Goal: Task Accomplishment & Management: Complete application form

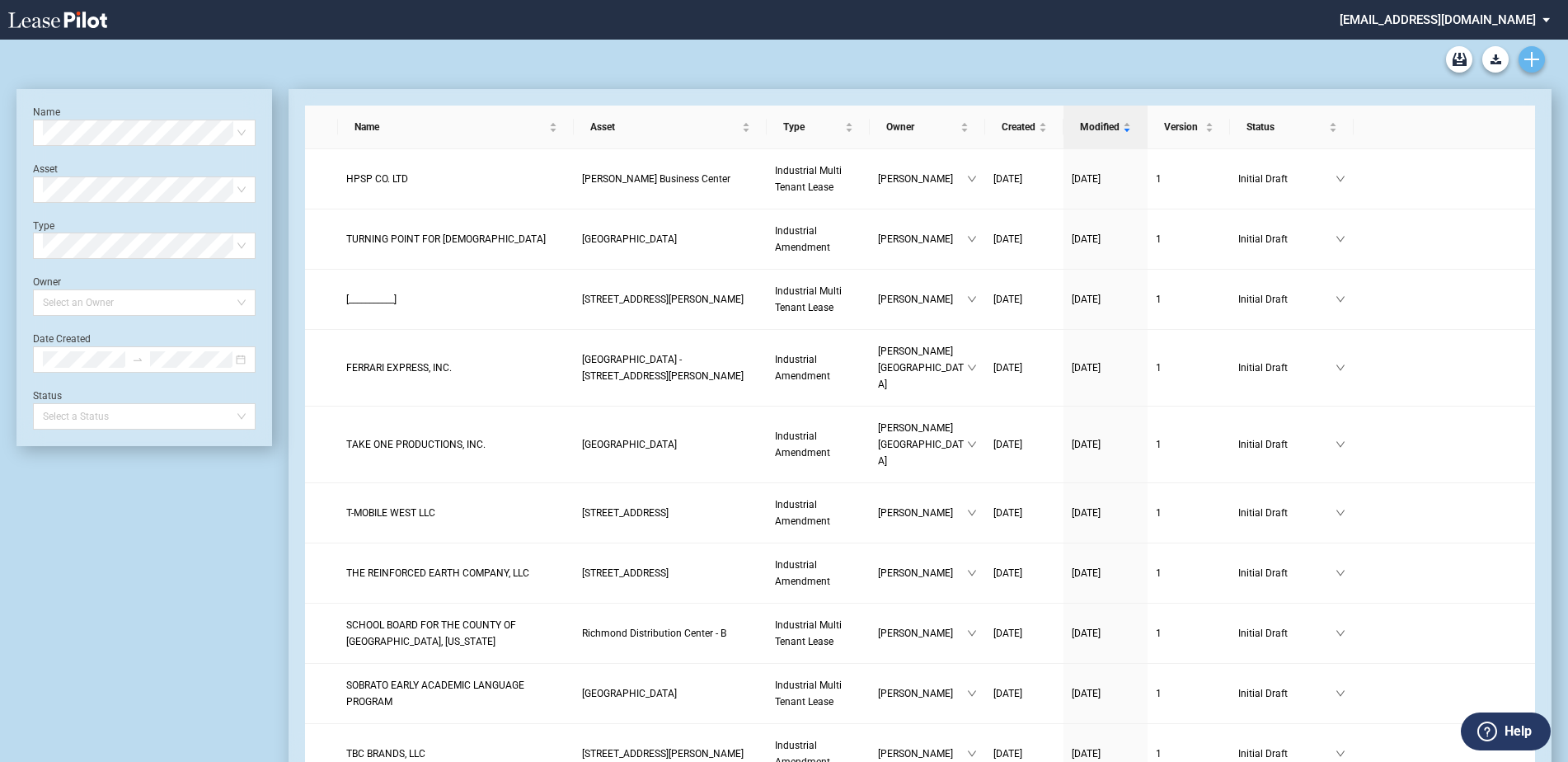
click at [1523, 61] on link "Create new document" at bounding box center [1532, 60] width 26 height 26
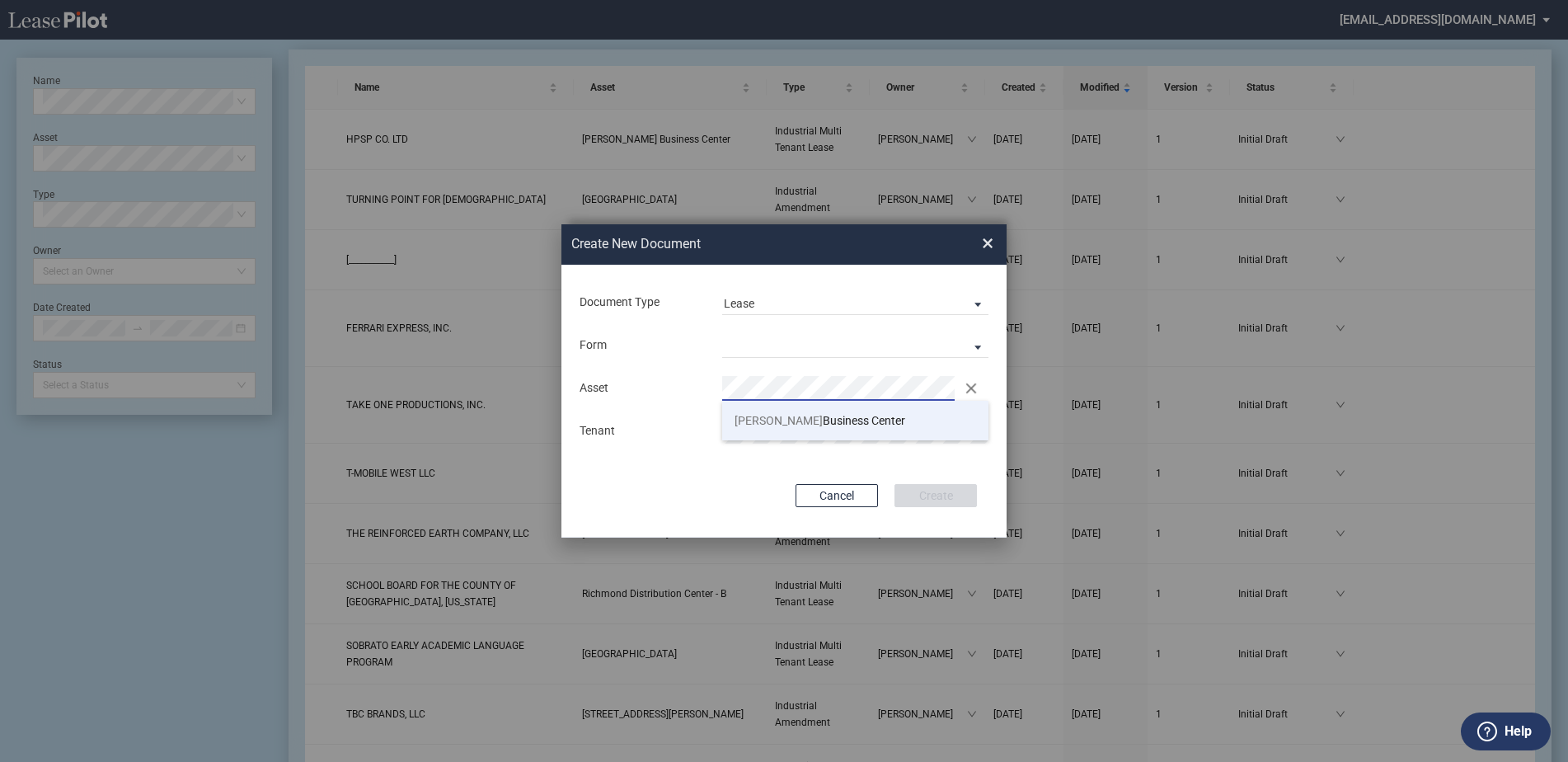
click at [737, 427] on li "[GEOGRAPHIC_DATA]" at bounding box center [856, 420] width 266 height 40
click at [742, 357] on md-input-container "Form Industrial Single Tenant Lease Industrial Multi Tenant Lease" at bounding box center [784, 346] width 412 height 28
click at [743, 351] on md-select "Industrial Single Tenant Lease Industrial Multi Tenant Lease" at bounding box center [856, 346] width 266 height 25
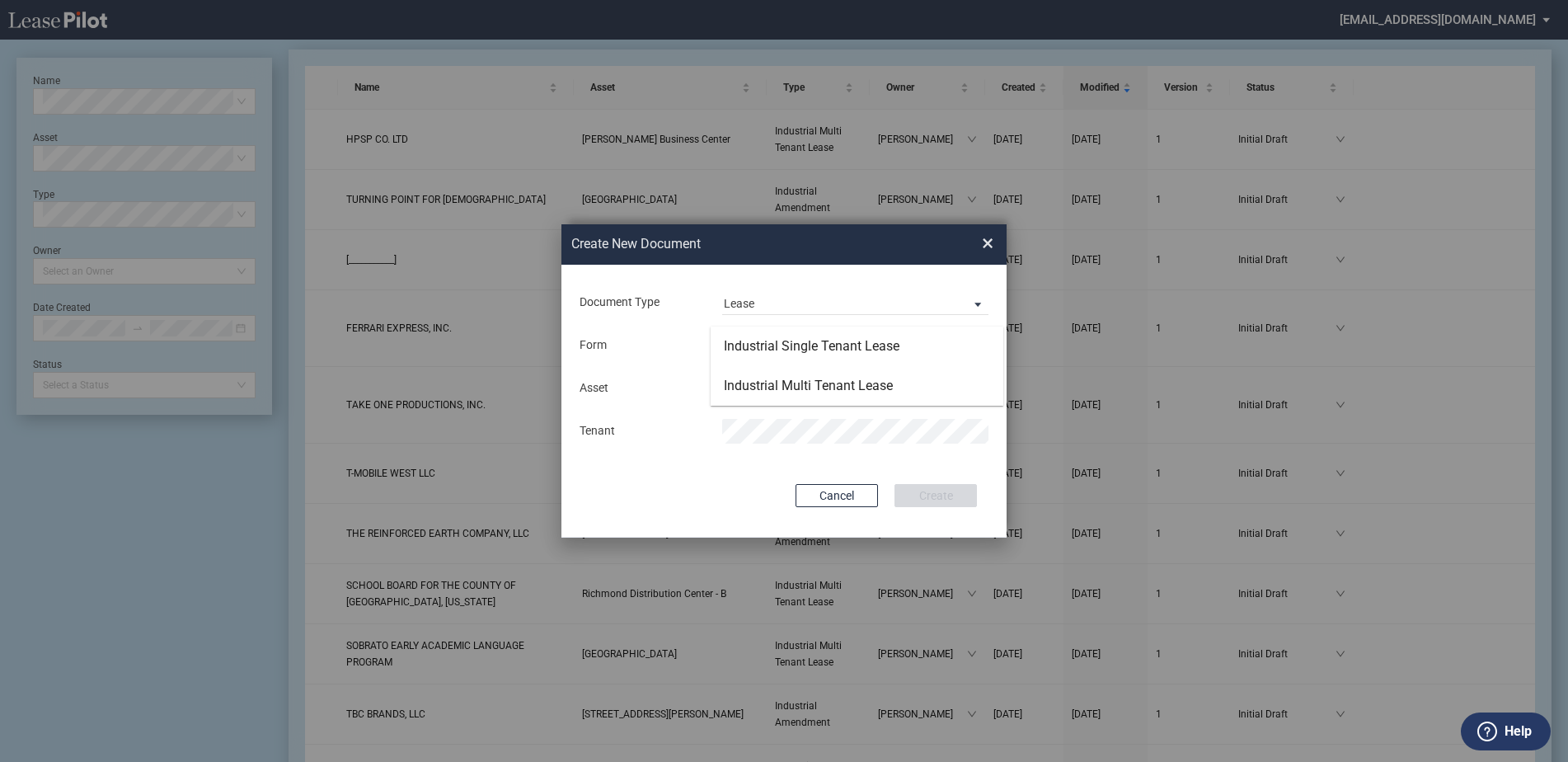
click at [687, 343] on md-backdrop at bounding box center [784, 400] width 1568 height 801
click at [736, 345] on md-select "Lease Form" at bounding box center [856, 346] width 266 height 25
click at [735, 386] on div "Industrial Multi Tenant Lease" at bounding box center [808, 386] width 169 height 18
click at [910, 503] on button "Create" at bounding box center [936, 496] width 83 height 23
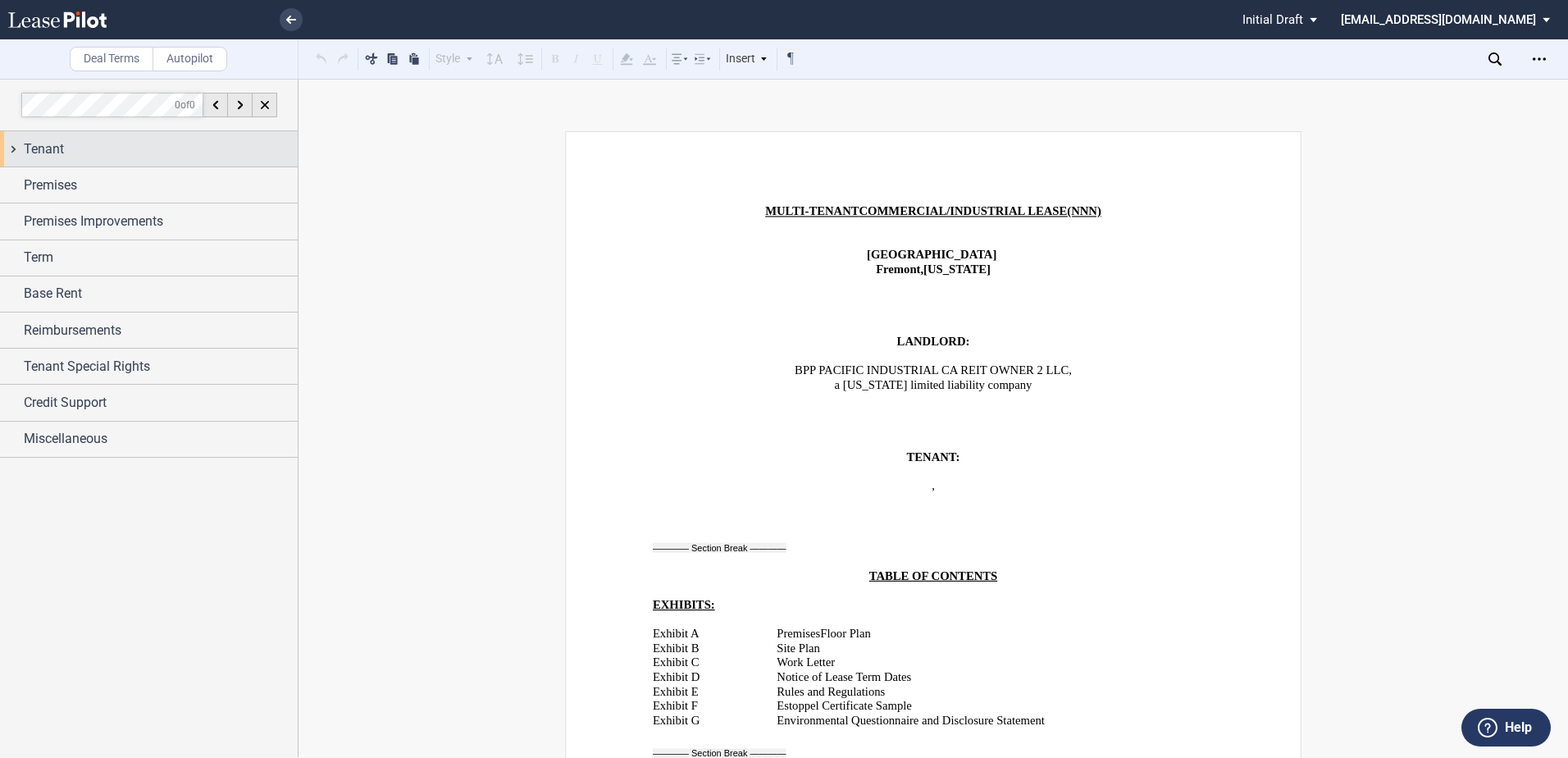
click at [112, 143] on div "Tenant" at bounding box center [161, 149] width 274 height 20
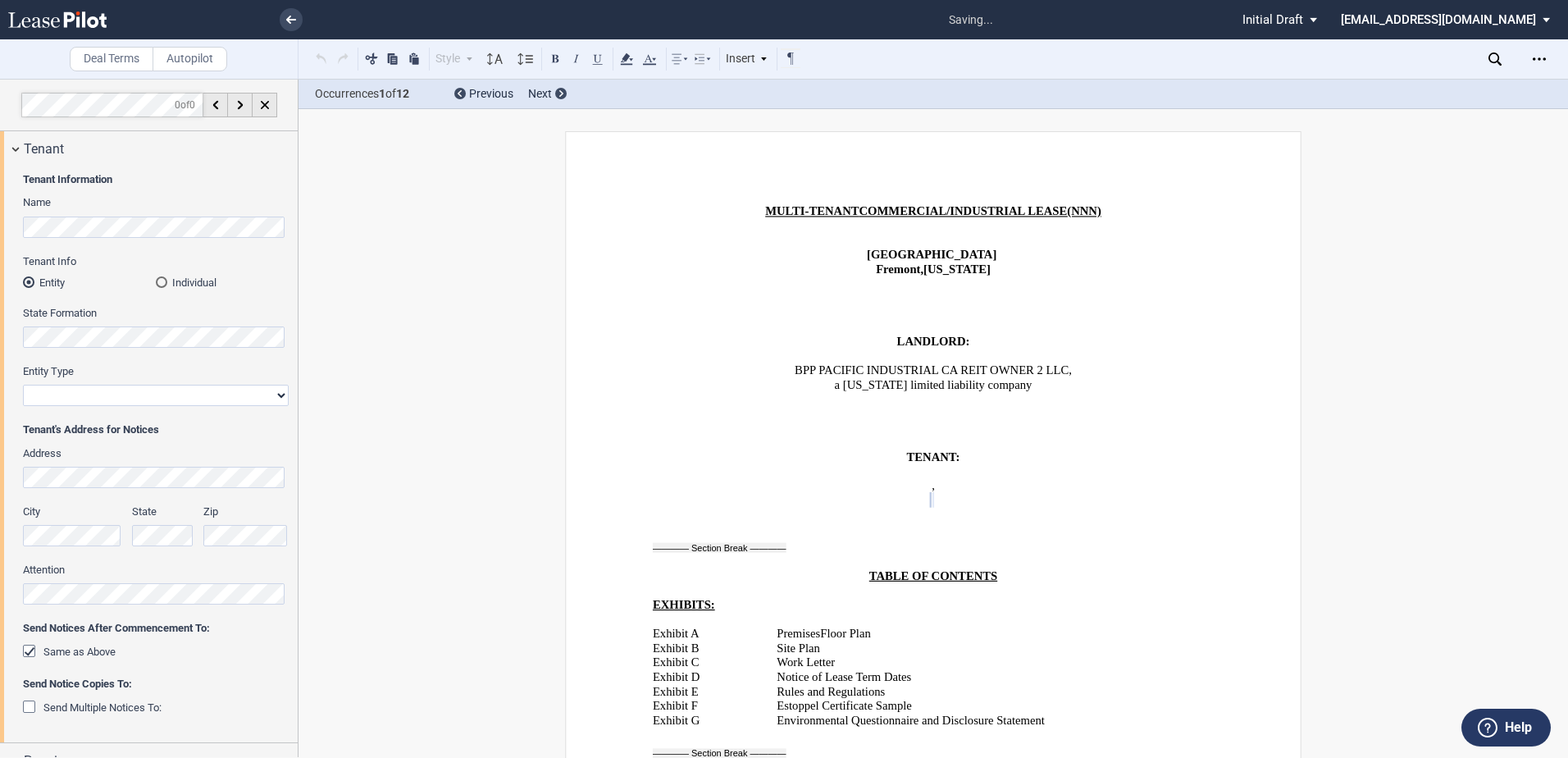
click at [118, 398] on select "Corporation Limited Liability Company General Partnership Limited Partnership O…" at bounding box center [156, 395] width 266 height 21
select select "limited liability company"
click at [23, 384] on select "Corporation Limited Liability Company General Partnership Limited Partnership O…" at bounding box center [156, 395] width 266 height 21
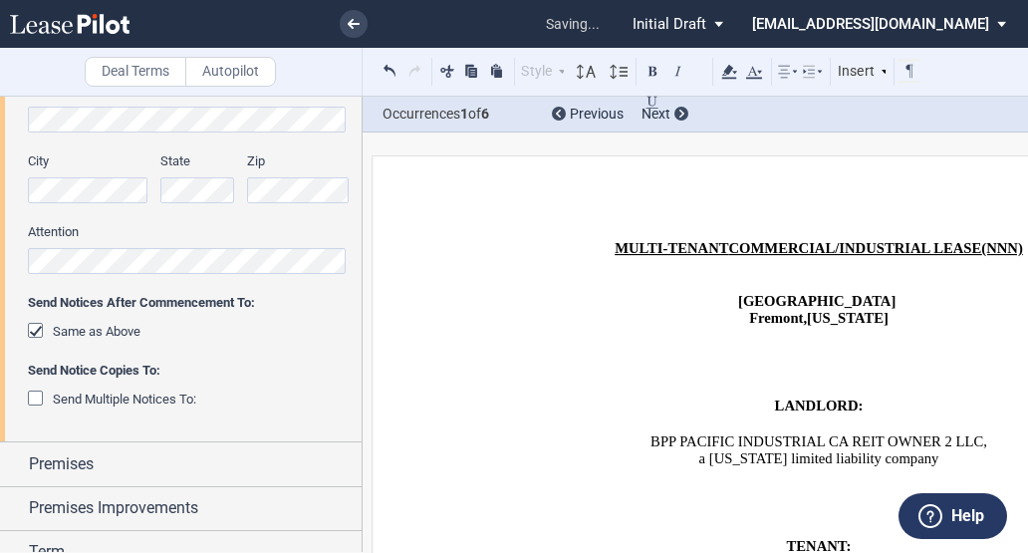
scroll to position [697, 0]
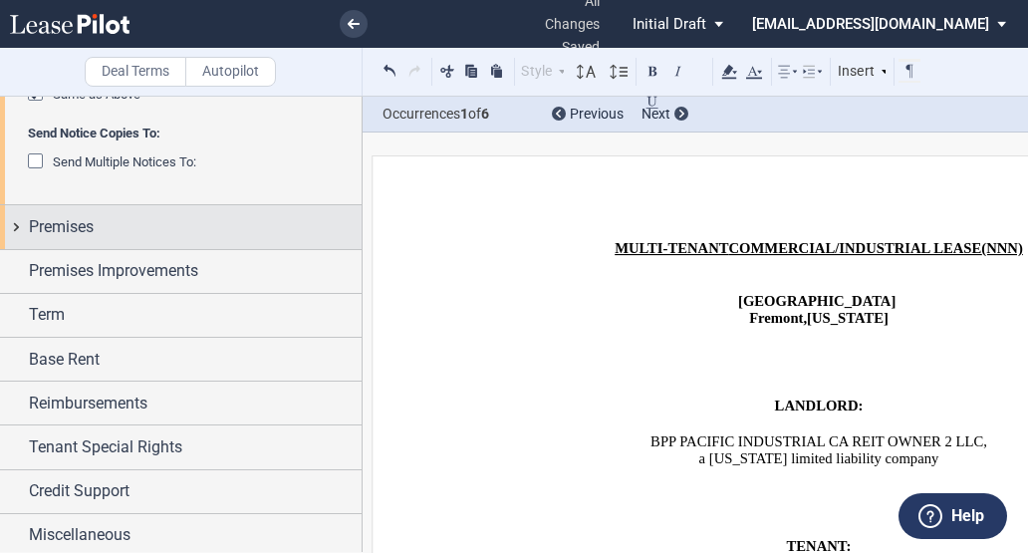
click at [100, 228] on div "Premises" at bounding box center [195, 227] width 333 height 24
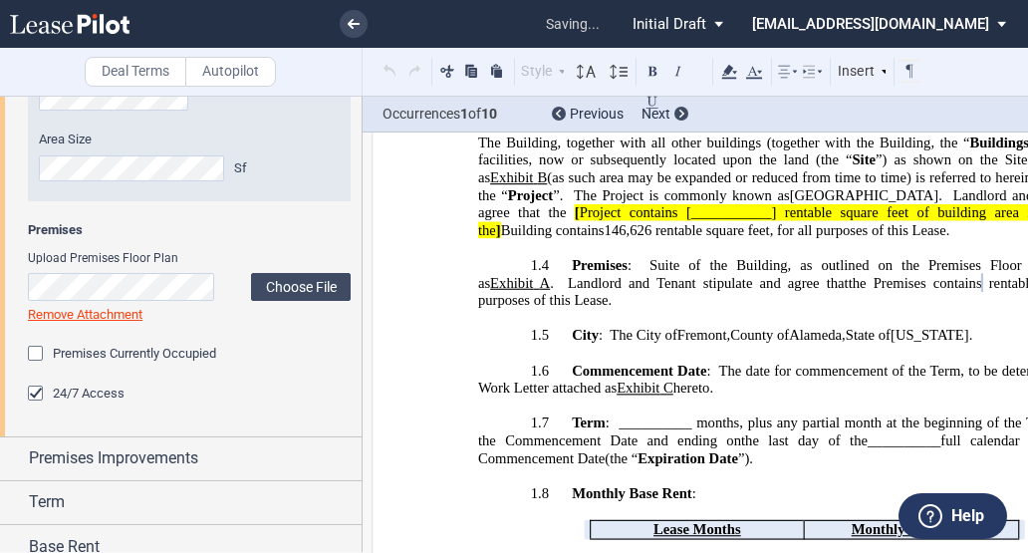
scroll to position [996, 0]
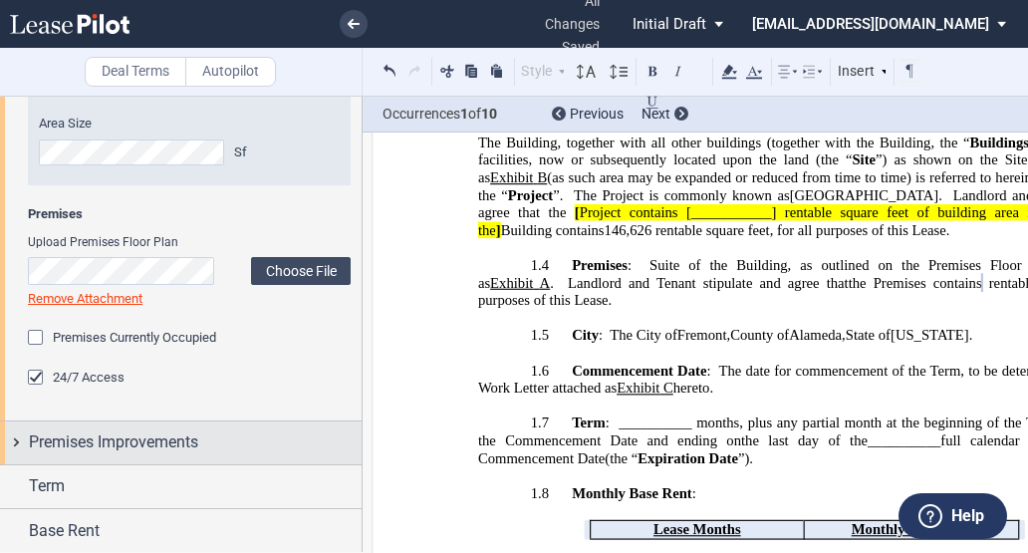
click at [55, 431] on span "Premises Improvements" at bounding box center [113, 442] width 169 height 24
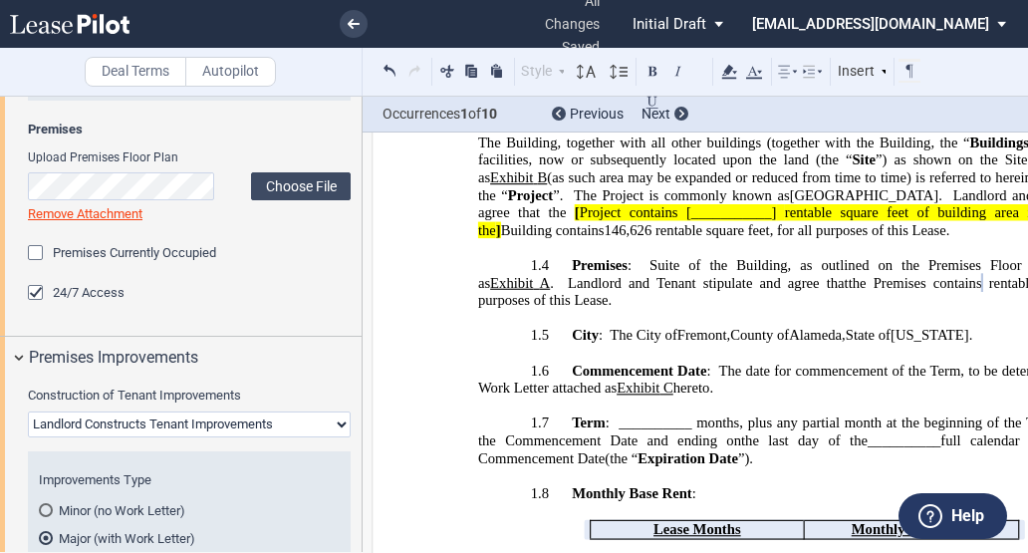
scroll to position [1196, 0]
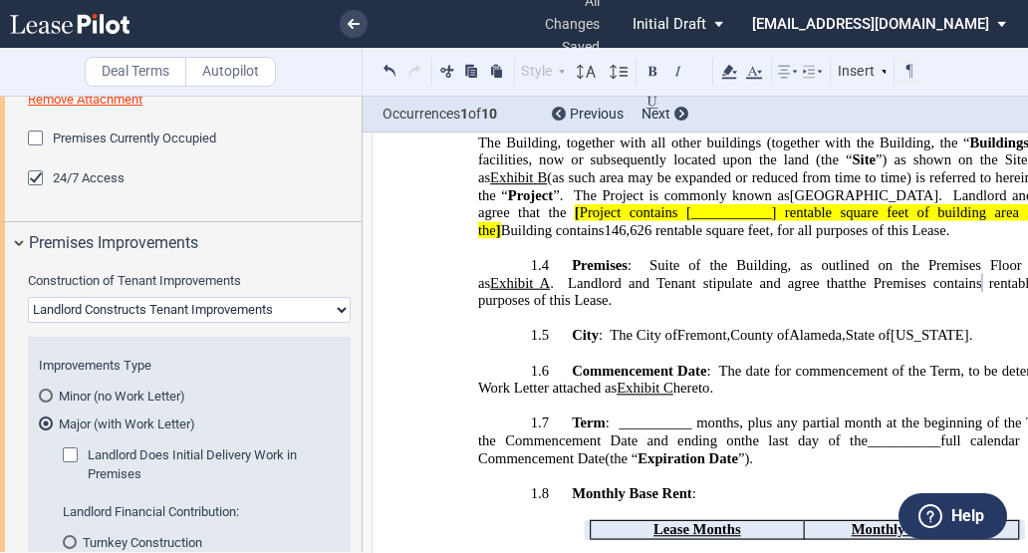
click at [74, 298] on select "Landlord Constructs Tenant Improvements Tenant Constructs Tenant Improvements "…" at bounding box center [189, 310] width 323 height 26
select select "none"
click at [28, 297] on select "Landlord Constructs Tenant Improvements Tenant Constructs Tenant Improvements "…" at bounding box center [189, 310] width 323 height 26
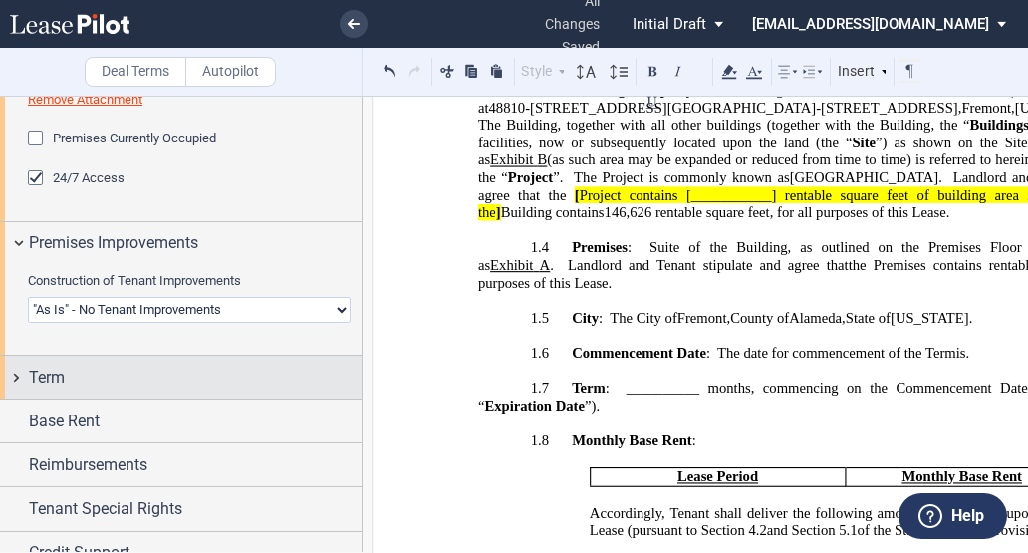
click at [54, 384] on span "Term" at bounding box center [47, 378] width 36 height 24
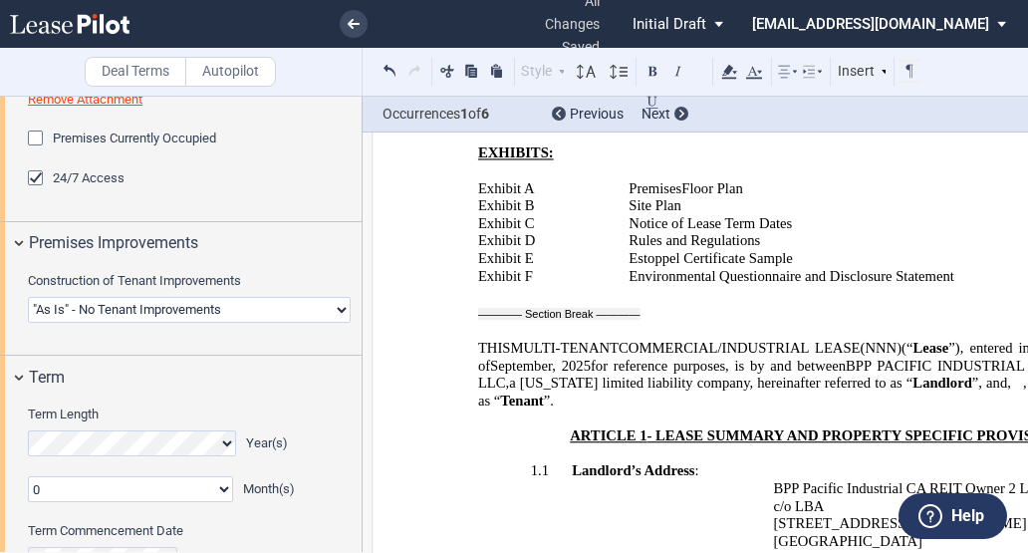
scroll to position [0, 0]
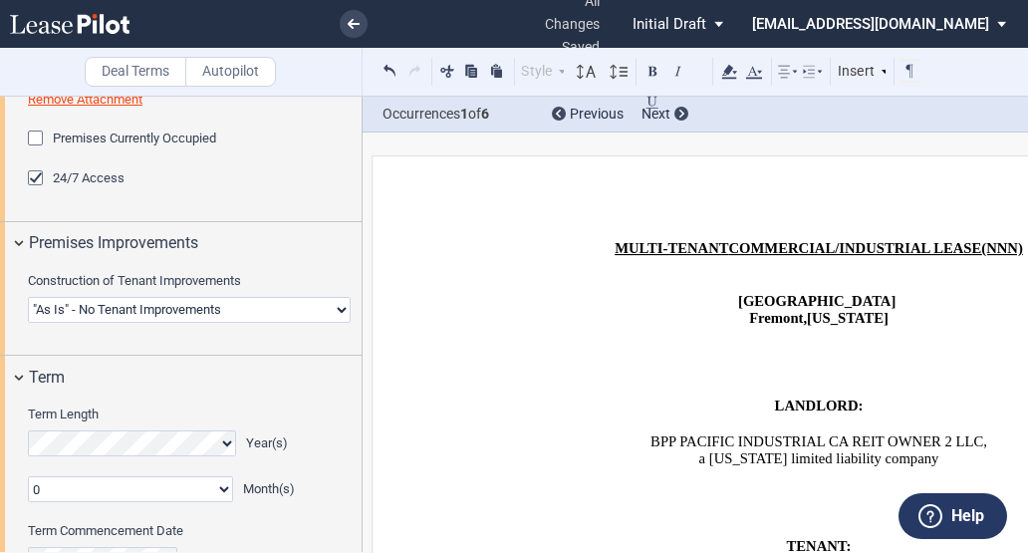
drag, startPoint x: 451, startPoint y: 415, endPoint x: 196, endPoint y: 414, distance: 255.1
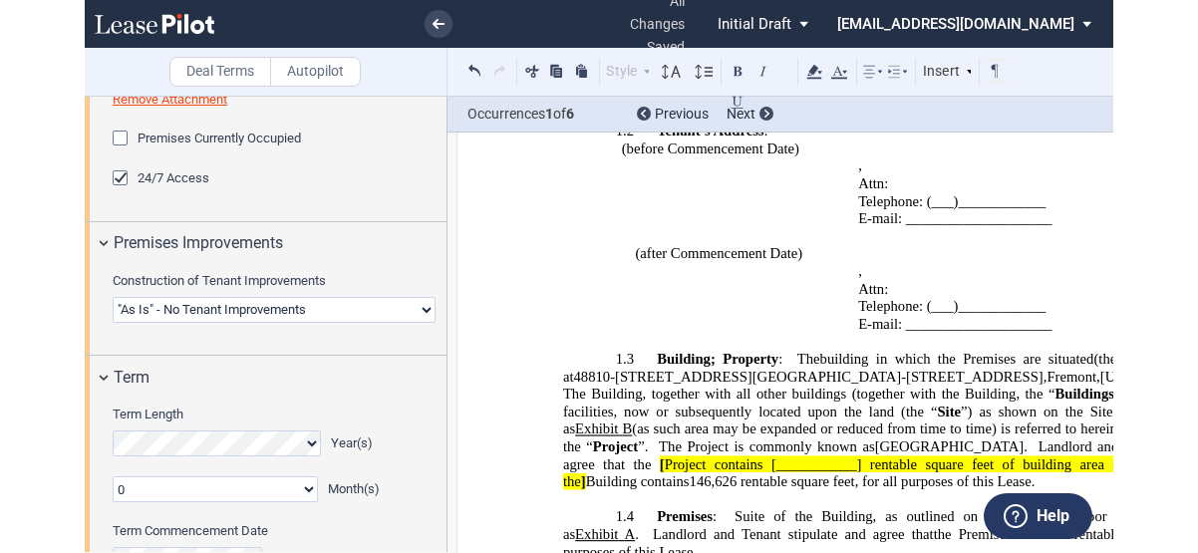
scroll to position [1295, 0]
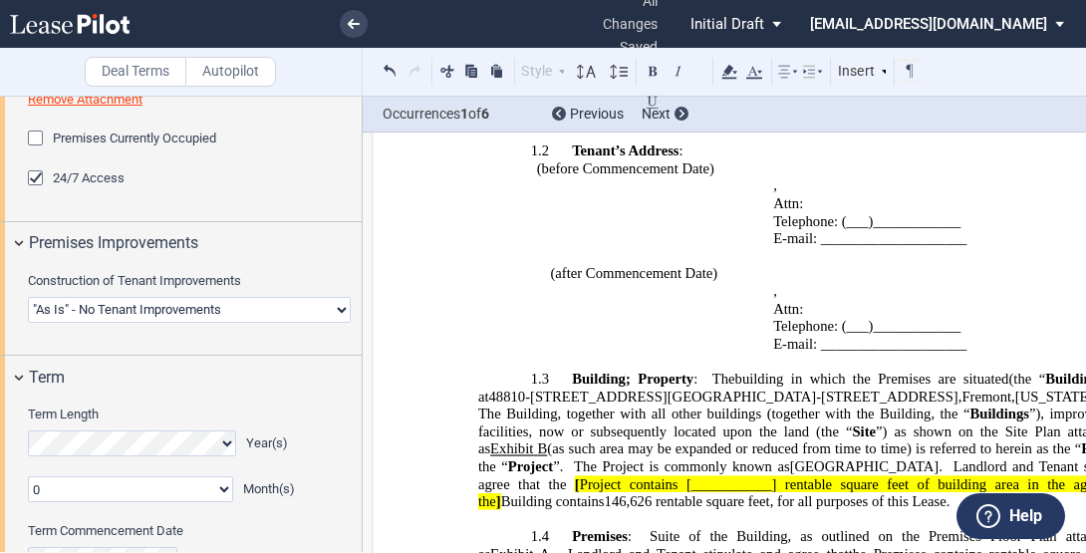
click at [0, 320] on html ".bocls-1{fill:#26354a;fill-rule:evenodd} Loading... × all changes saved Pending…" at bounding box center [543, 276] width 1086 height 553
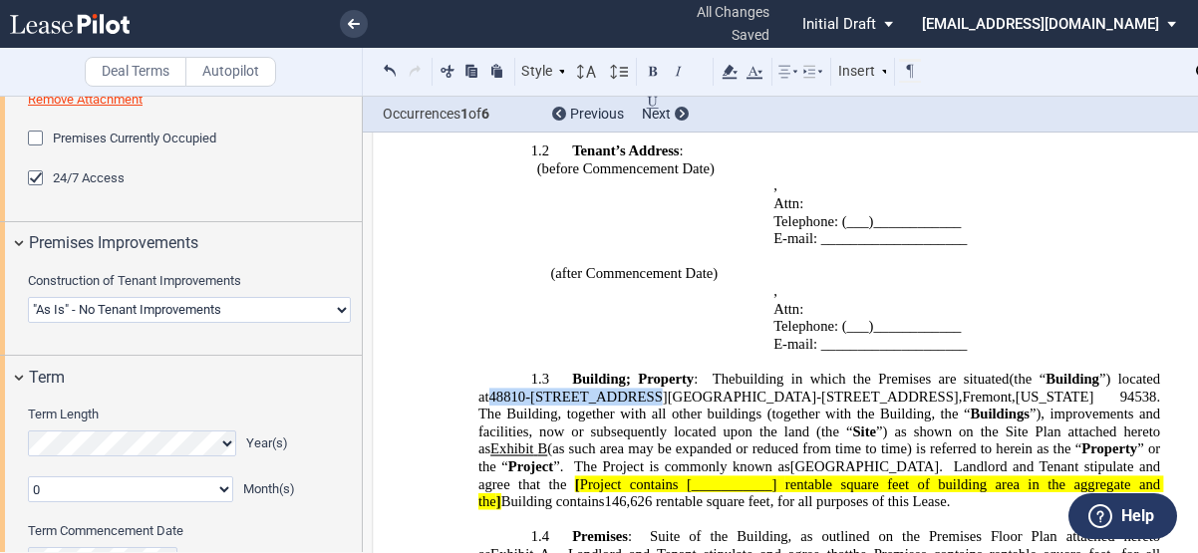
drag, startPoint x: 466, startPoint y: 393, endPoint x: 616, endPoint y: 394, distance: 149.4
drag, startPoint x: 616, startPoint y: 394, endPoint x: 608, endPoint y: 385, distance: 12.0
click at [617, 385] on span "Building" at bounding box center [599, 379] width 54 height 17
drag, startPoint x: 475, startPoint y: 395, endPoint x: 618, endPoint y: 395, distance: 142.5
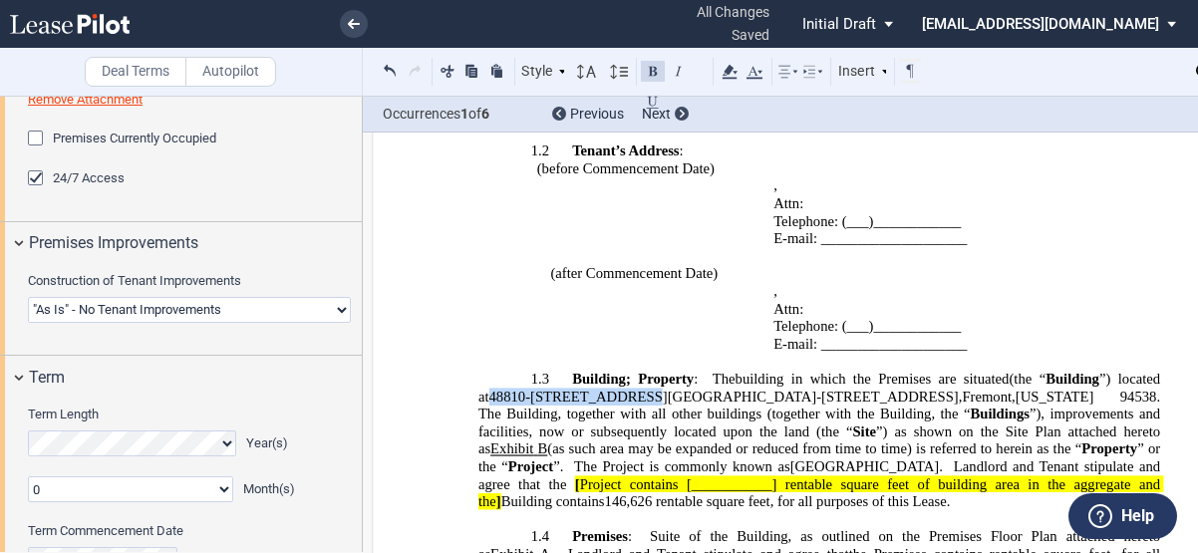
click at [618, 395] on span "48810-34 Kato Road & 48860-90 Milmont Drive" at bounding box center [722, 396] width 469 height 17
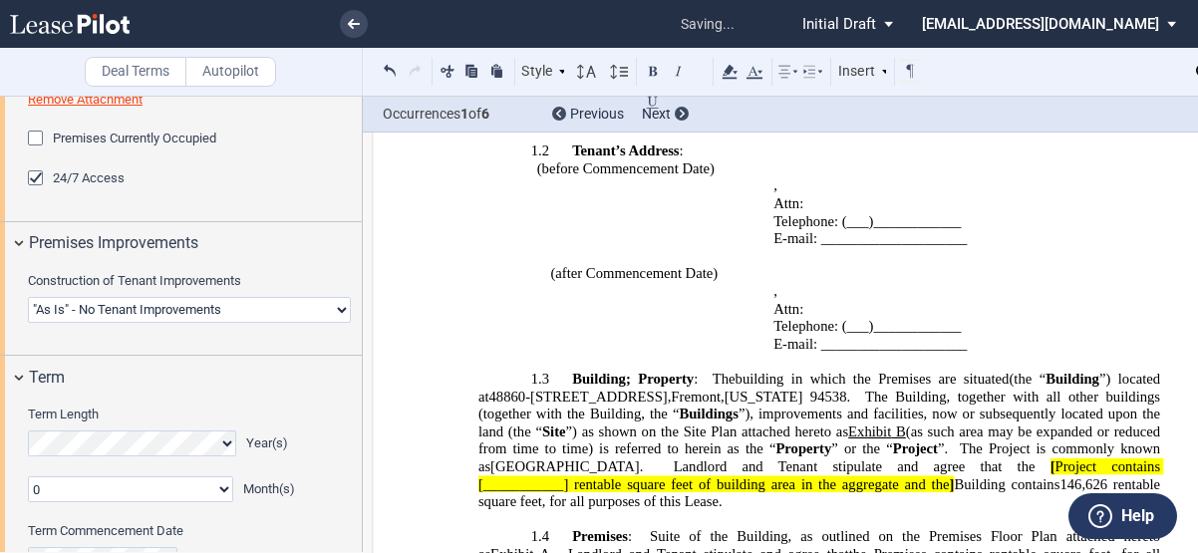
drag, startPoint x: 500, startPoint y: 398, endPoint x: 510, endPoint y: 403, distance: 11.6
click at [501, 398] on span "48860-90 Milmont Drive" at bounding box center [577, 396] width 178 height 17
click at [524, 397] on span "48890-90 Milmont Drive" at bounding box center [577, 396] width 178 height 17
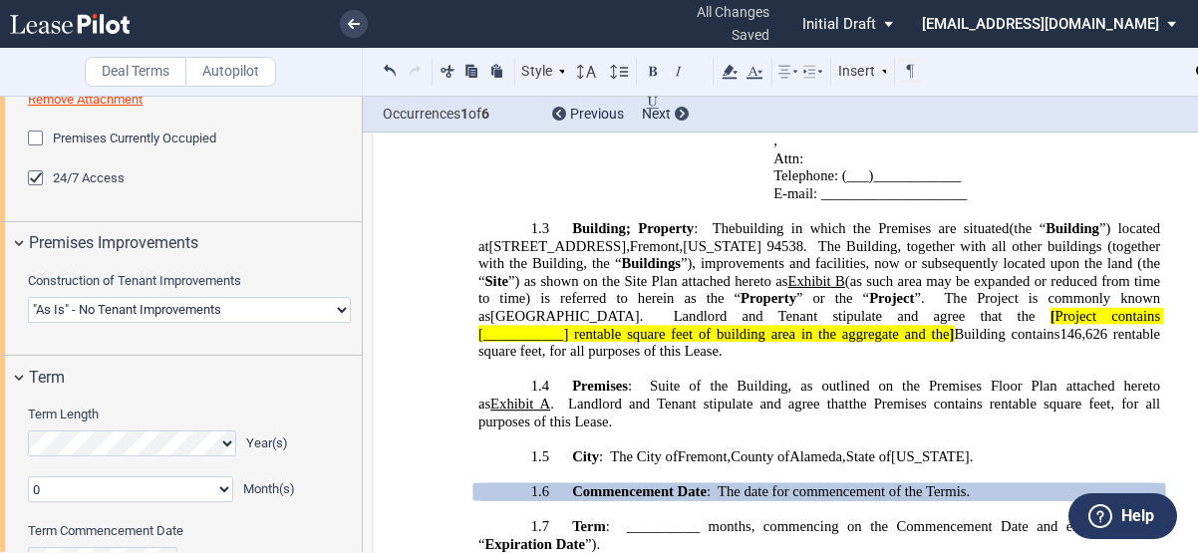
scroll to position [1494, 0]
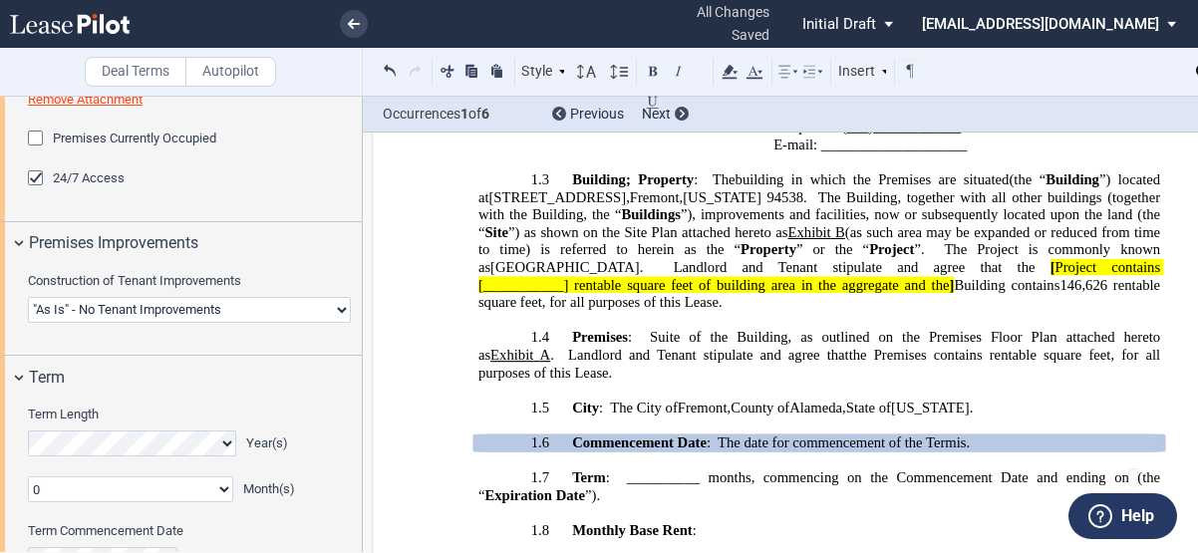
drag, startPoint x: 395, startPoint y: 415, endPoint x: 371, endPoint y: 415, distance: 23.9
click at [179, 495] on select "0 1 2 3 4 5 6 7 8 9 10 11" at bounding box center [130, 489] width 205 height 26
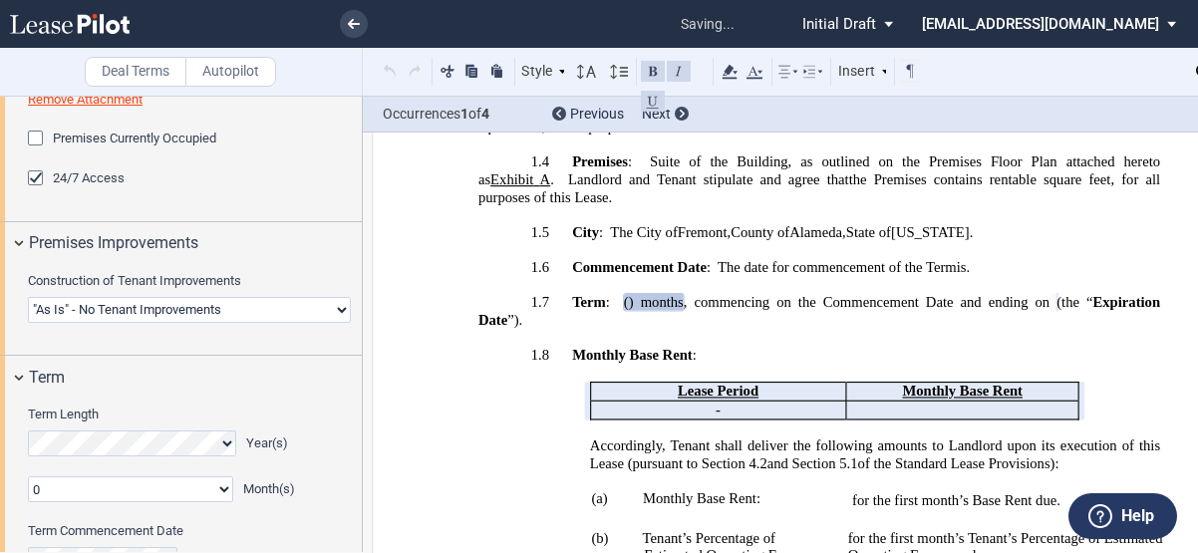
scroll to position [1689, 0]
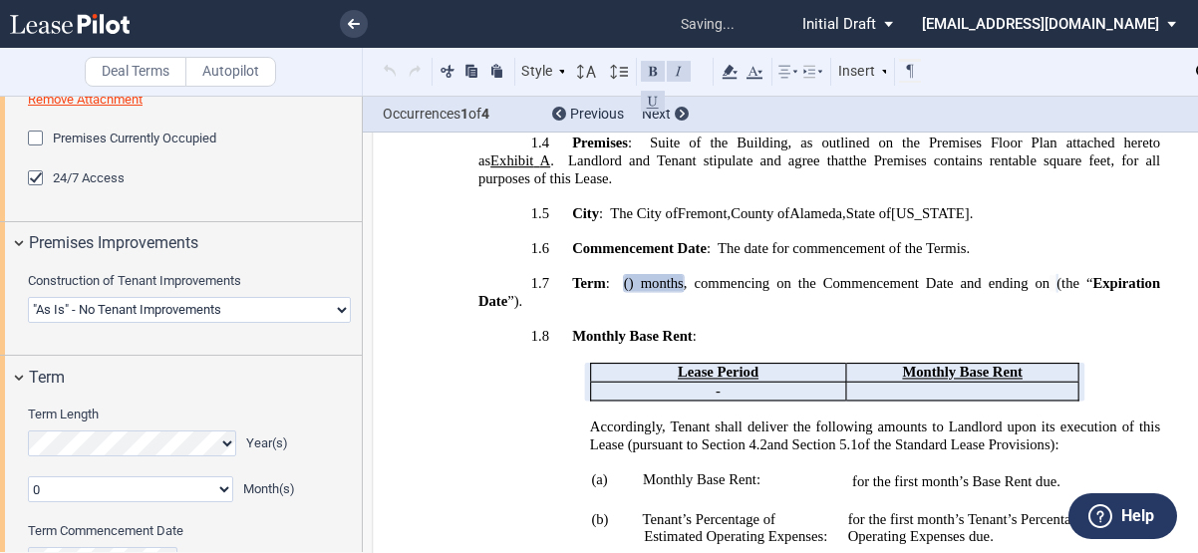
select select "number:1"
click at [28, 476] on select "0 1 2 3 4 5 6 7 8 9 10 11" at bounding box center [130, 489] width 205 height 26
click at [501, 453] on td "!!SET_LEVEL_5!! !!ARTICLE_LEVEL_6!! (a) Monthly Base Rent:" at bounding box center [659, 472] width 362 height 39
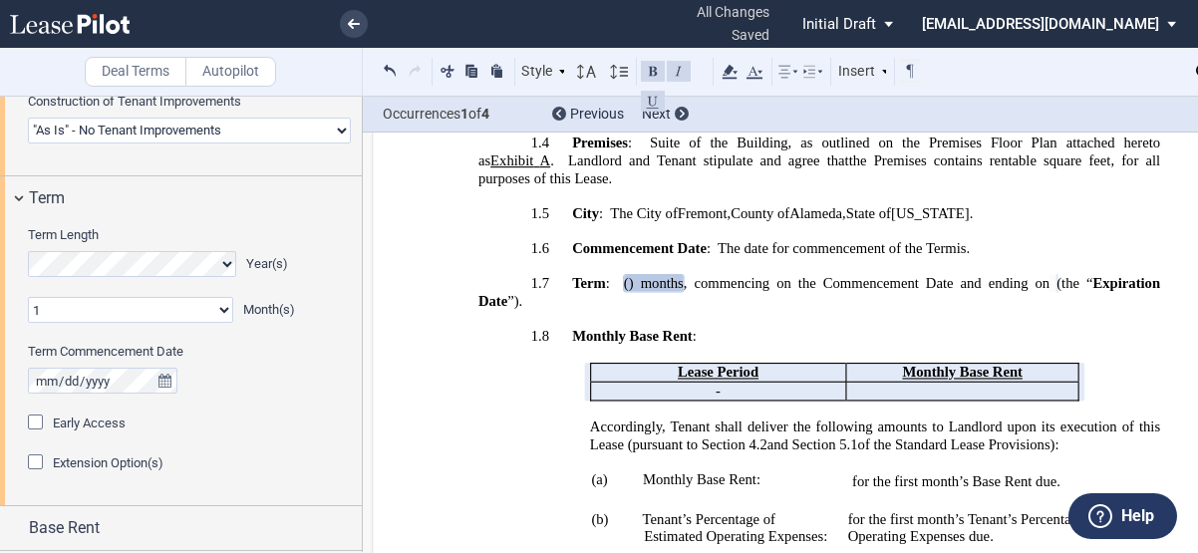
scroll to position [1395, 0]
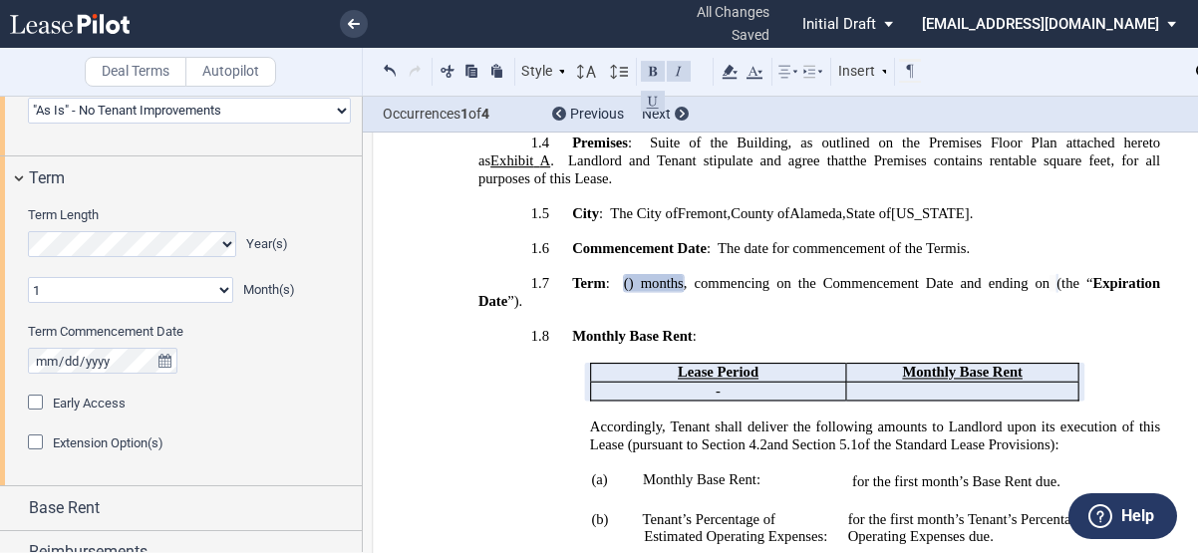
click at [711, 363] on td "Lease Period" at bounding box center [718, 372] width 256 height 19
click at [643, 471] on span "Monthly Base Rent:" at bounding box center [702, 479] width 118 height 17
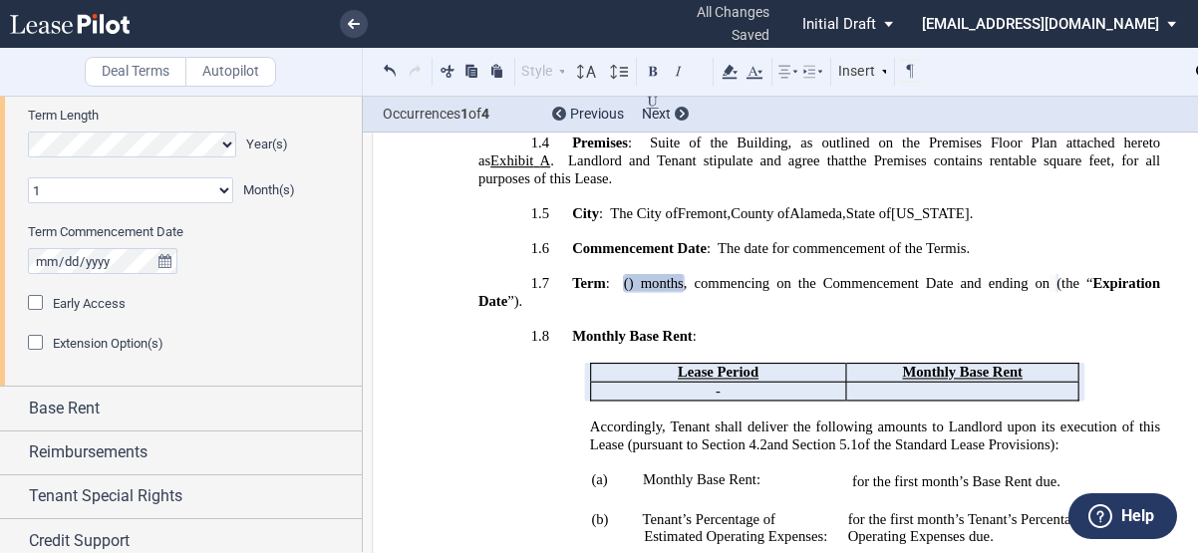
scroll to position [1549, 0]
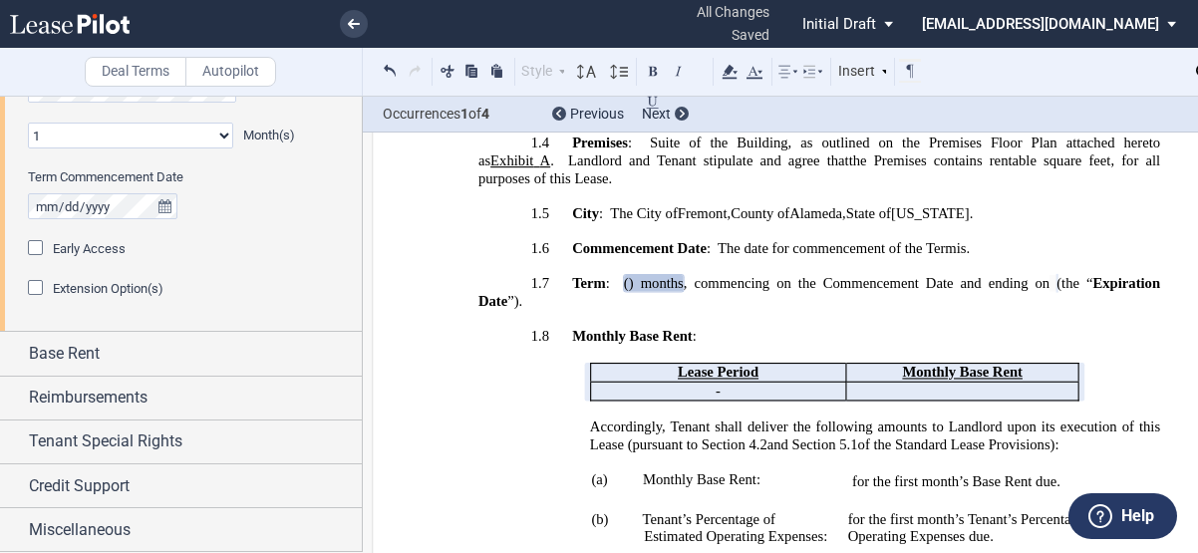
click at [655, 363] on td "Lease Period" at bounding box center [718, 372] width 256 height 19
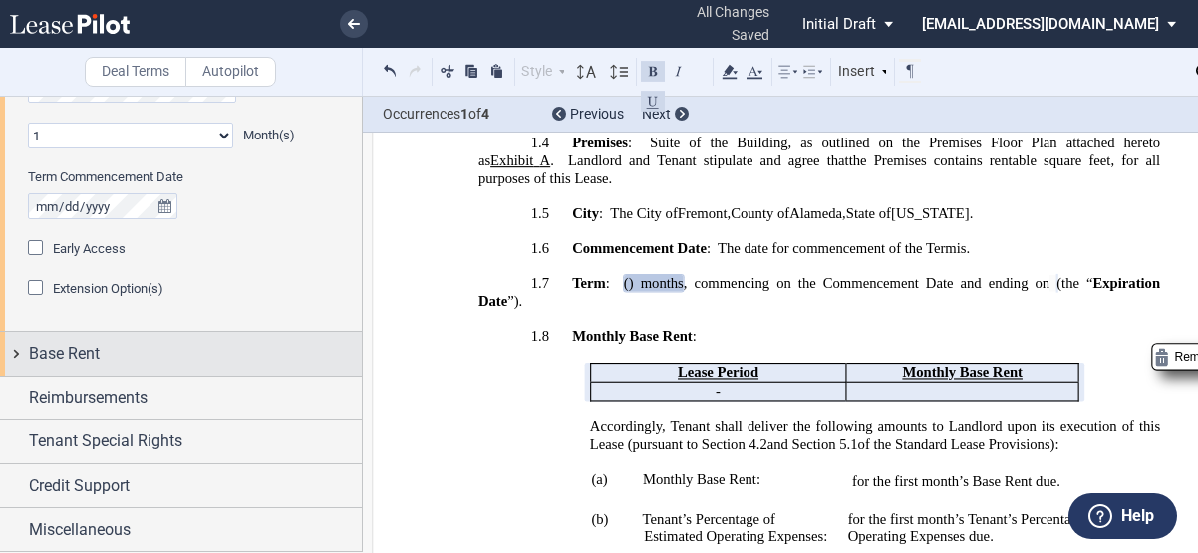
click at [232, 354] on div "Base Rent" at bounding box center [195, 354] width 333 height 24
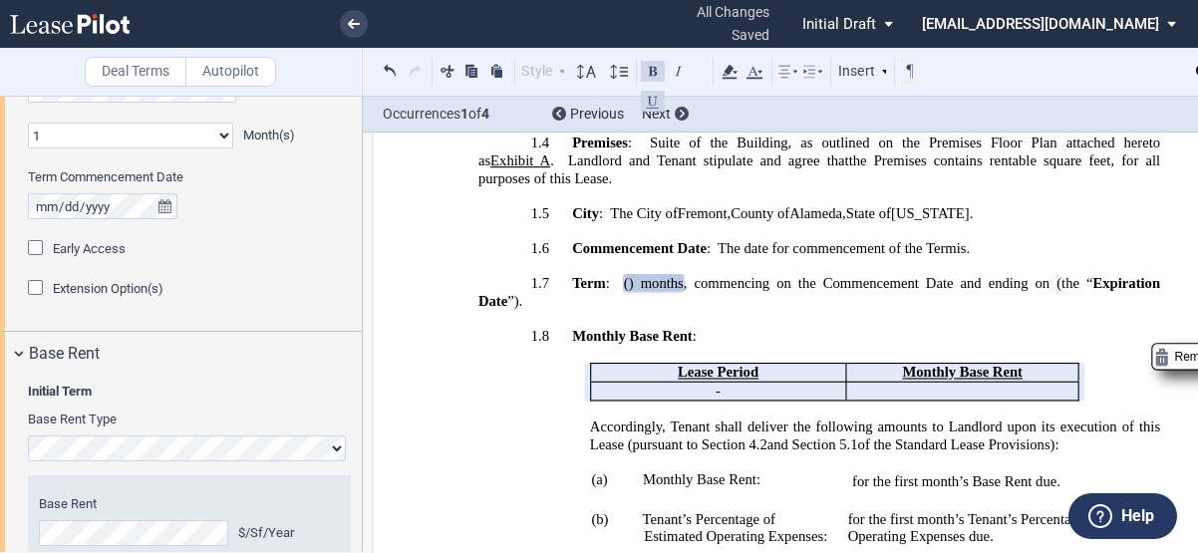
drag, startPoint x: 119, startPoint y: 511, endPoint x: 215, endPoint y: 480, distance: 101.5
click at [214, 480] on div "Year 1 $/Sf/Year Year 2 $/Sf/Year Year 3 $/Sf/Year Year 4 $/Sf/Year Base Rent $…" at bounding box center [189, 555] width 323 height 161
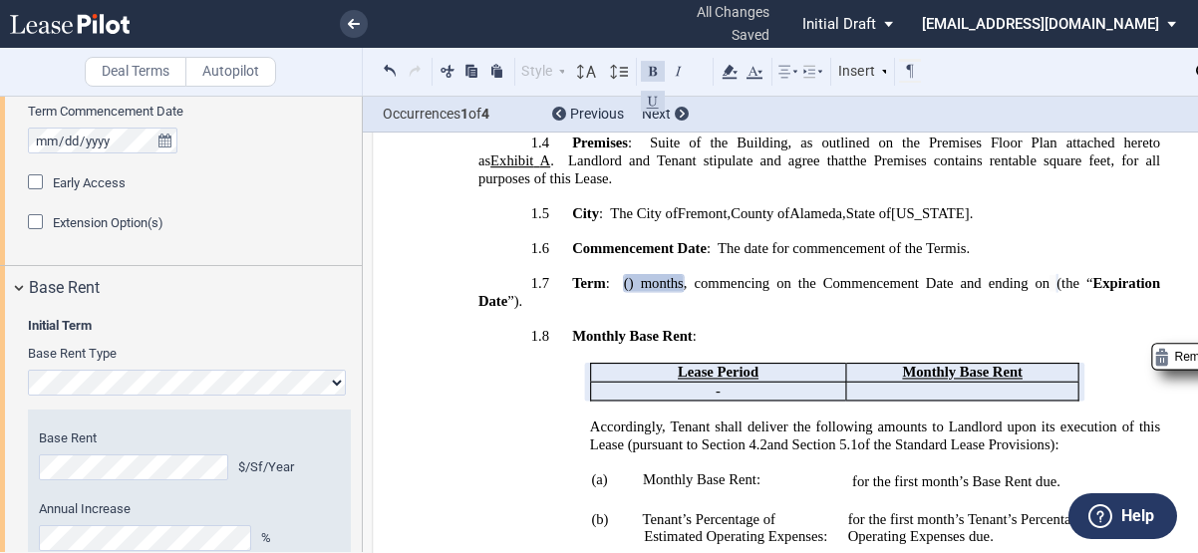
scroll to position [1649, 0]
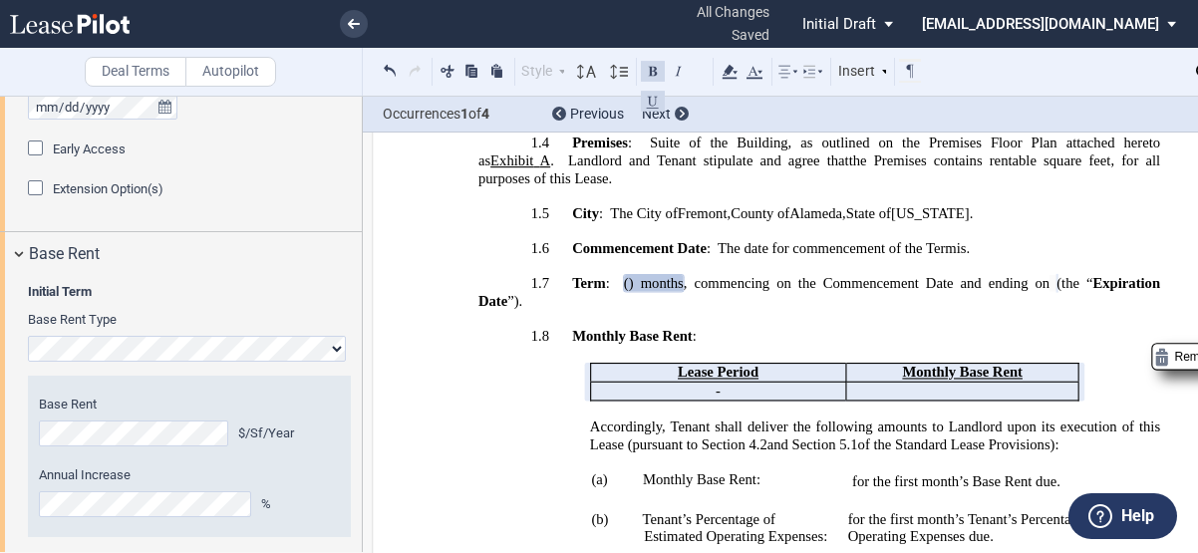
click at [282, 462] on div "Base Rent $/Sf/Year Annual Increase %" at bounding box center [189, 457] width 301 height 122
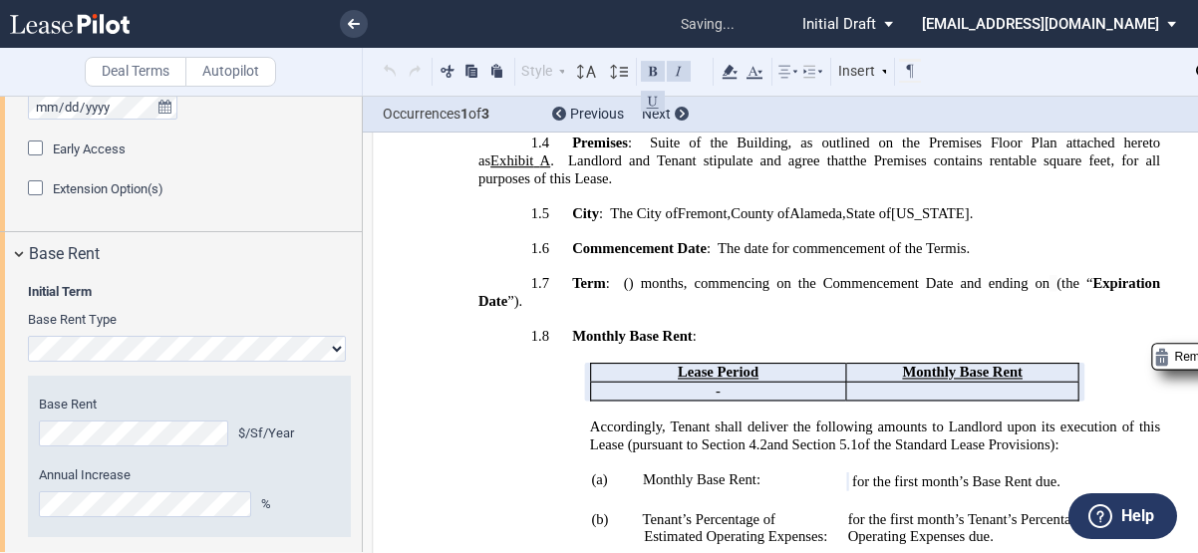
click at [773, 471] on p "(a) Monthly Base Rent:" at bounding box center [738, 480] width 188 height 18
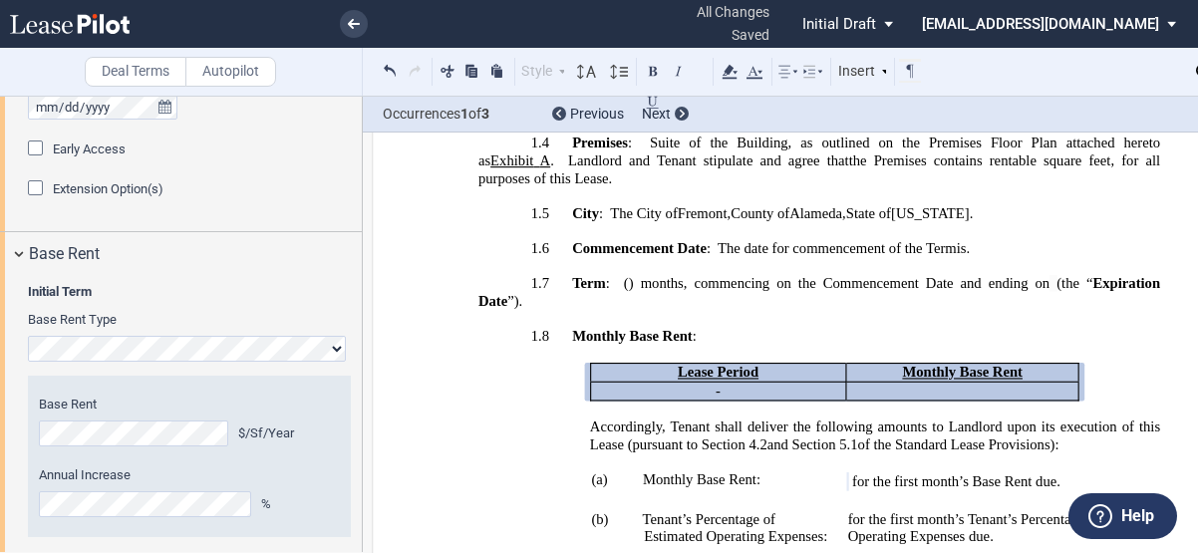
click at [683, 418] on span "Accordingly, Tenant shall deliver the following amounts to Landlord upon its ex…" at bounding box center [877, 435] width 574 height 34
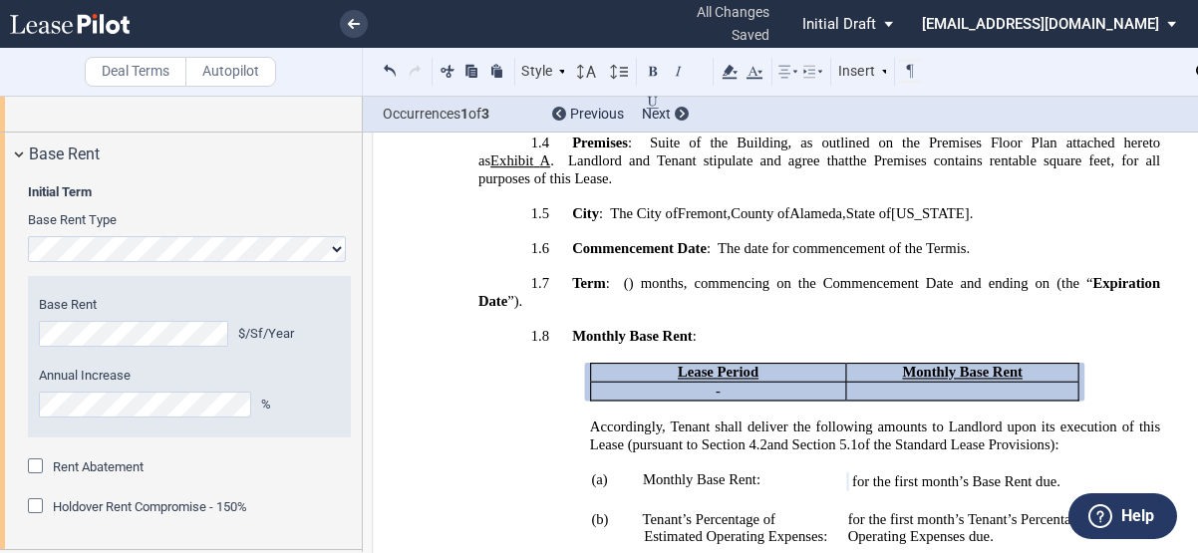
click at [106, 465] on span "Rent Abatement" at bounding box center [98, 466] width 91 height 15
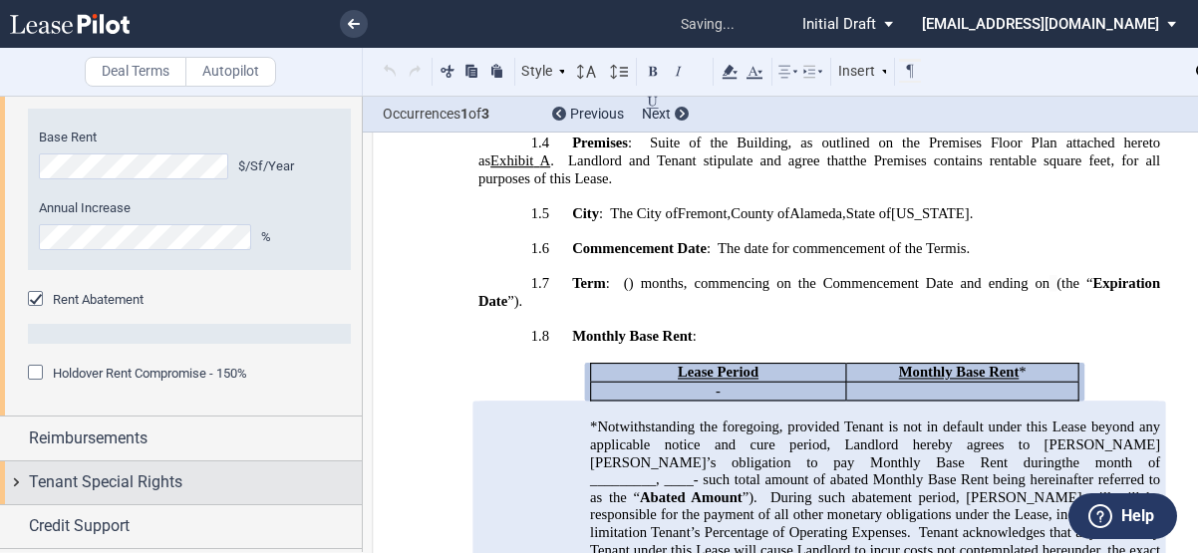
scroll to position [1948, 0]
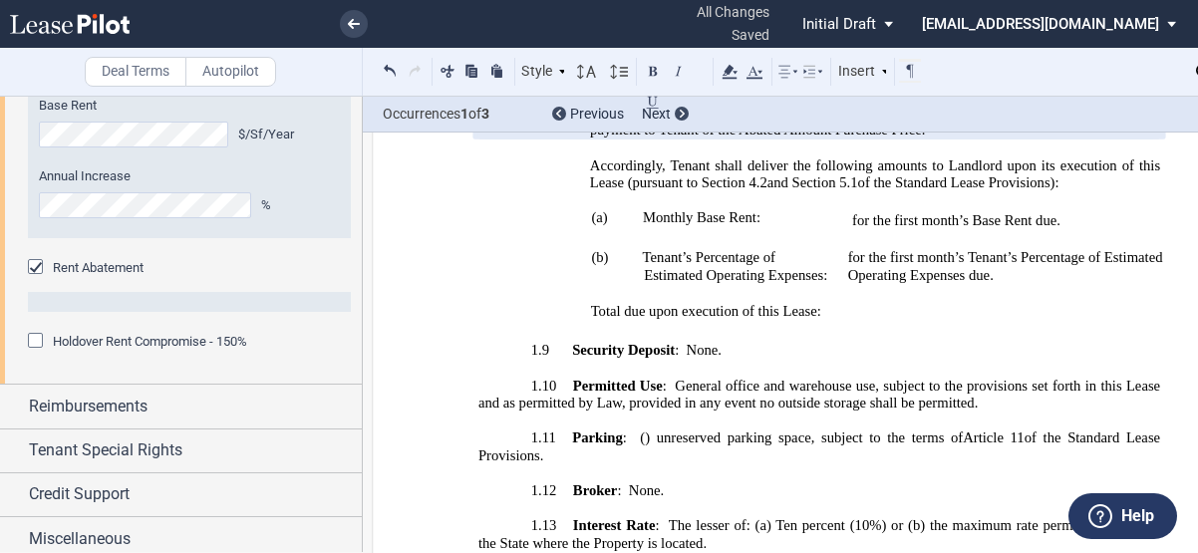
scroll to position [2386, 0]
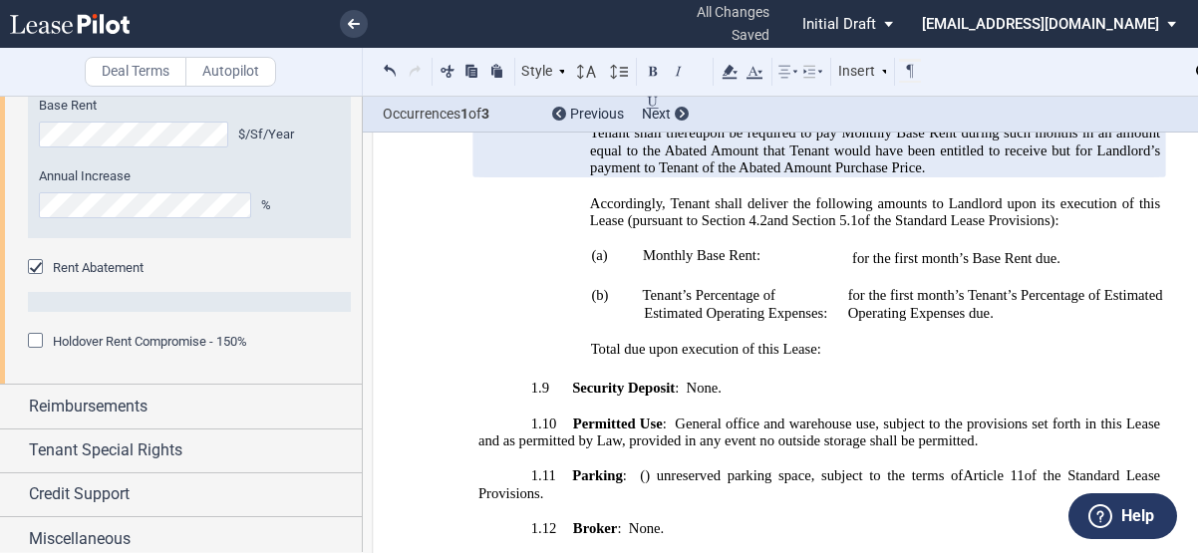
drag, startPoint x: 433, startPoint y: 322, endPoint x: 270, endPoint y: 370, distance: 170.2
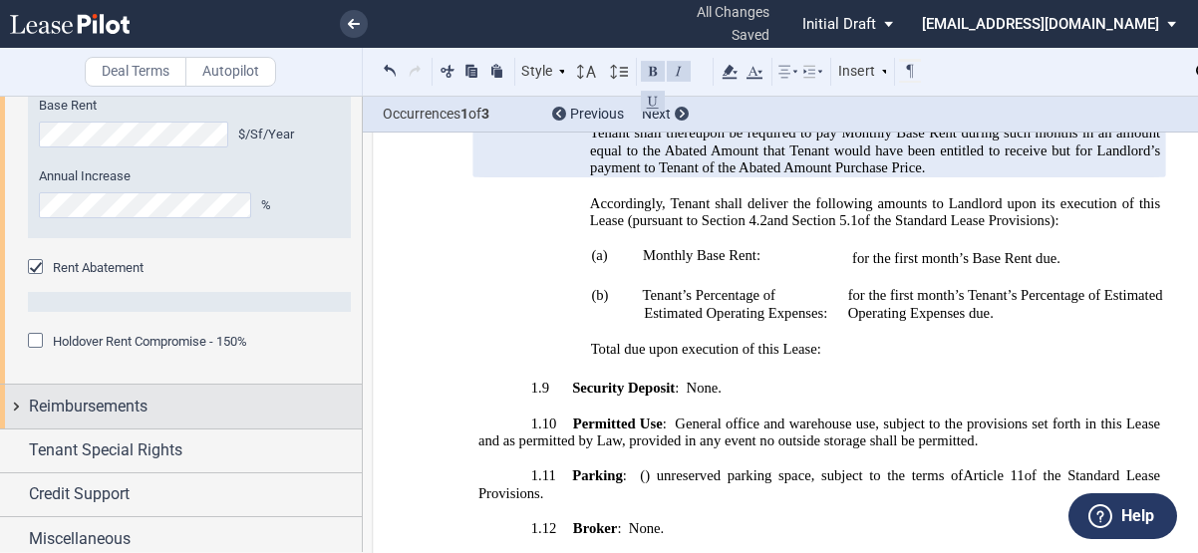
scroll to position [1957, 0]
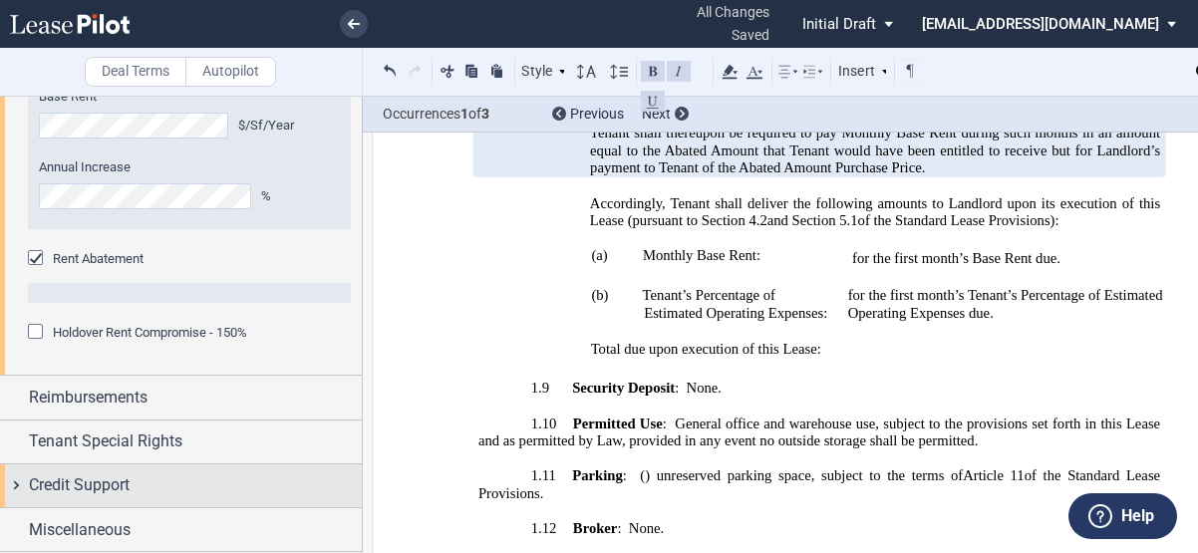
click at [138, 489] on div "Credit Support" at bounding box center [195, 485] width 333 height 24
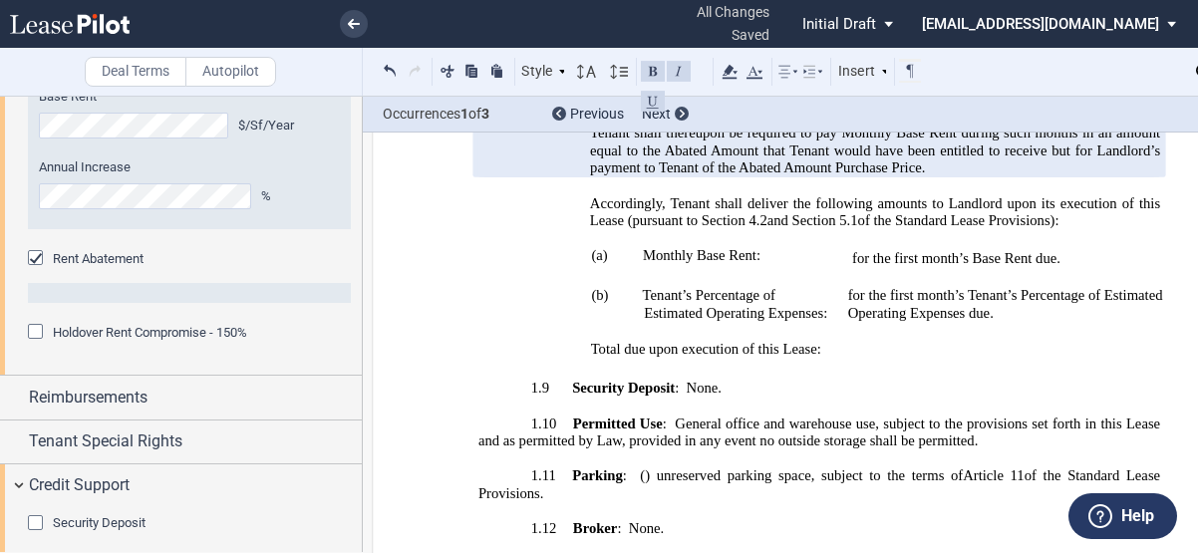
click at [114, 515] on span "Security Deposit" at bounding box center [99, 522] width 93 height 15
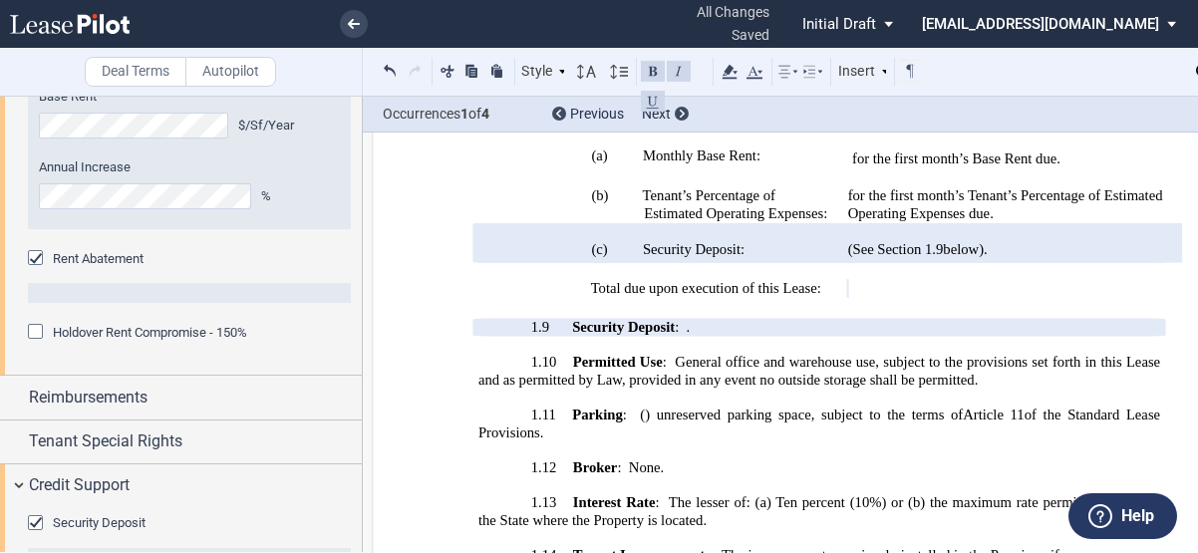
scroll to position [2055, 0]
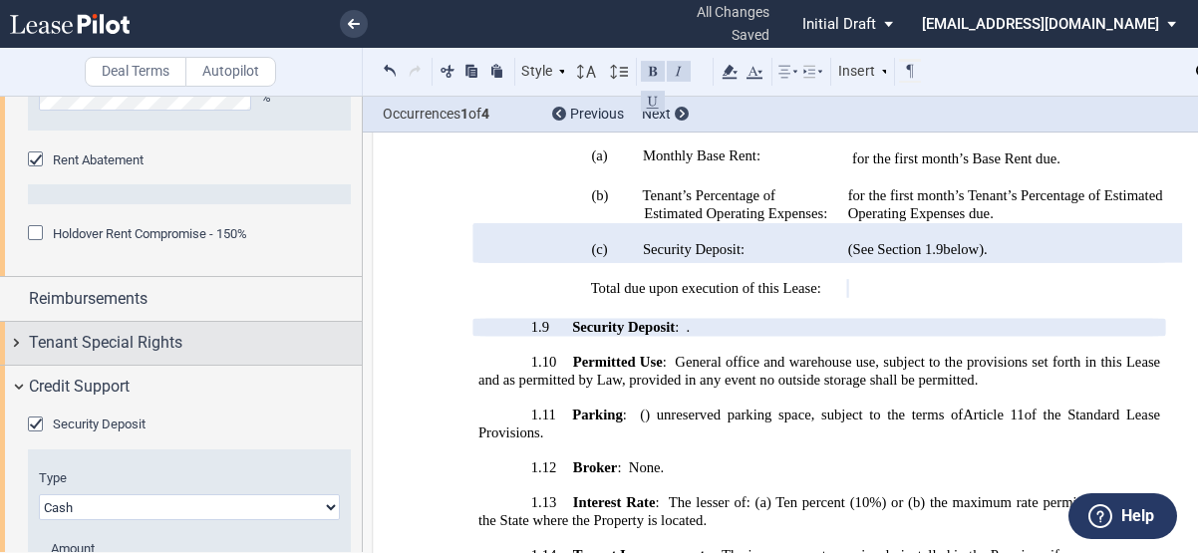
click at [104, 331] on span "Tenant Special Rights" at bounding box center [105, 343] width 153 height 24
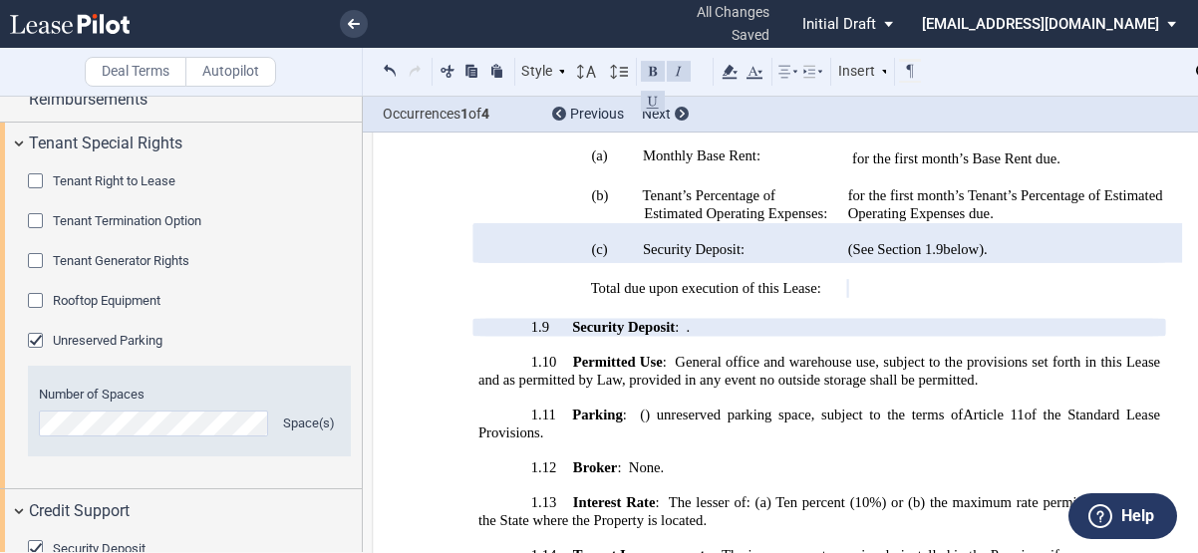
drag, startPoint x: 477, startPoint y: 416, endPoint x: 464, endPoint y: 410, distance: 14.3
click at [478, 416] on span "of the Standard Lease Provisions." at bounding box center [820, 423] width 685 height 34
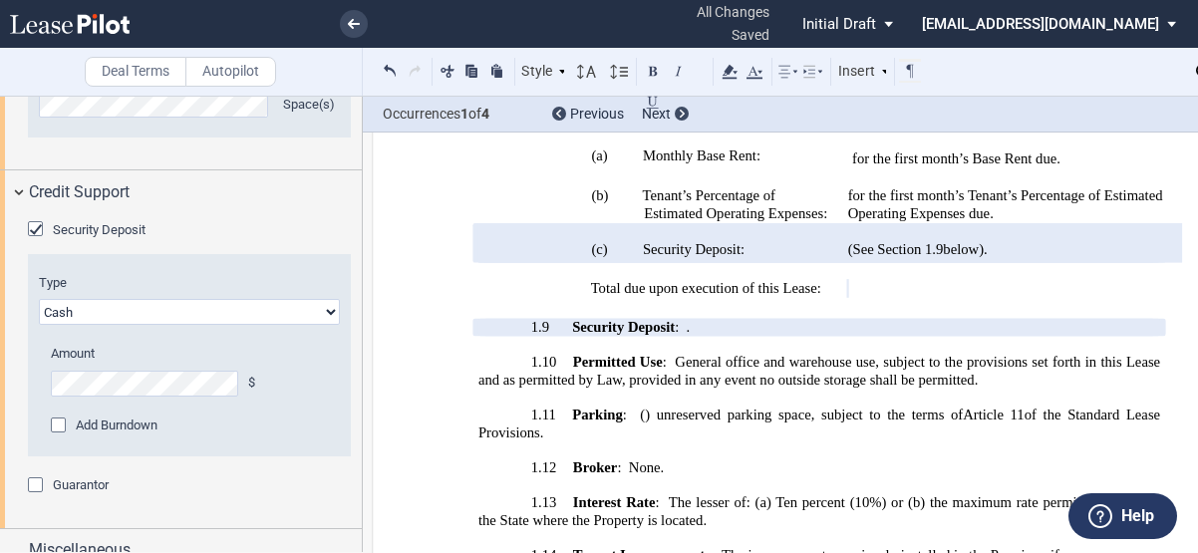
scroll to position [2594, 0]
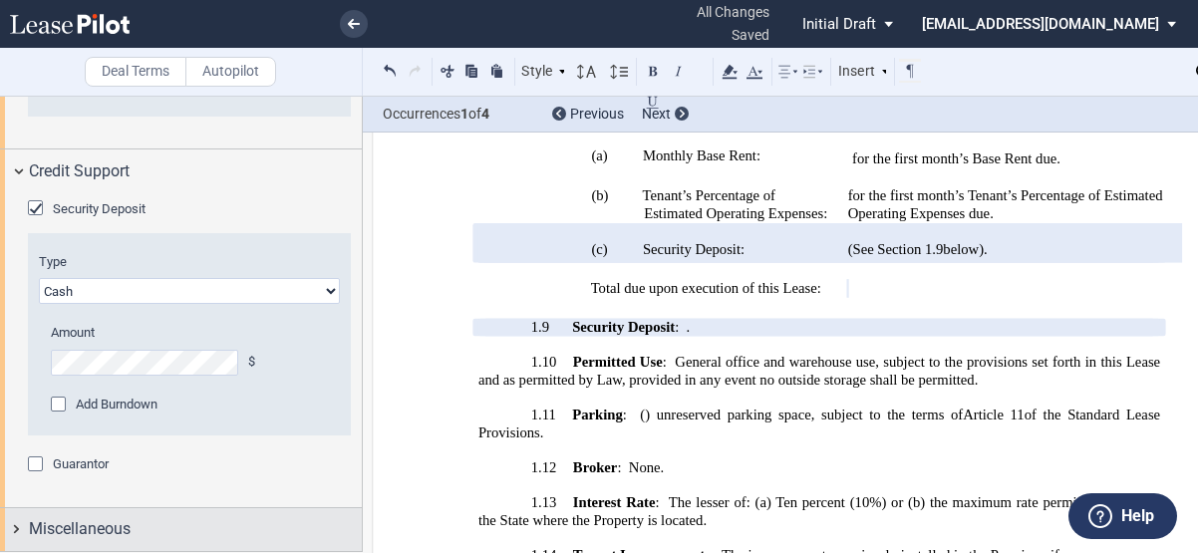
click at [138, 546] on div "Miscellaneous" at bounding box center [181, 529] width 362 height 43
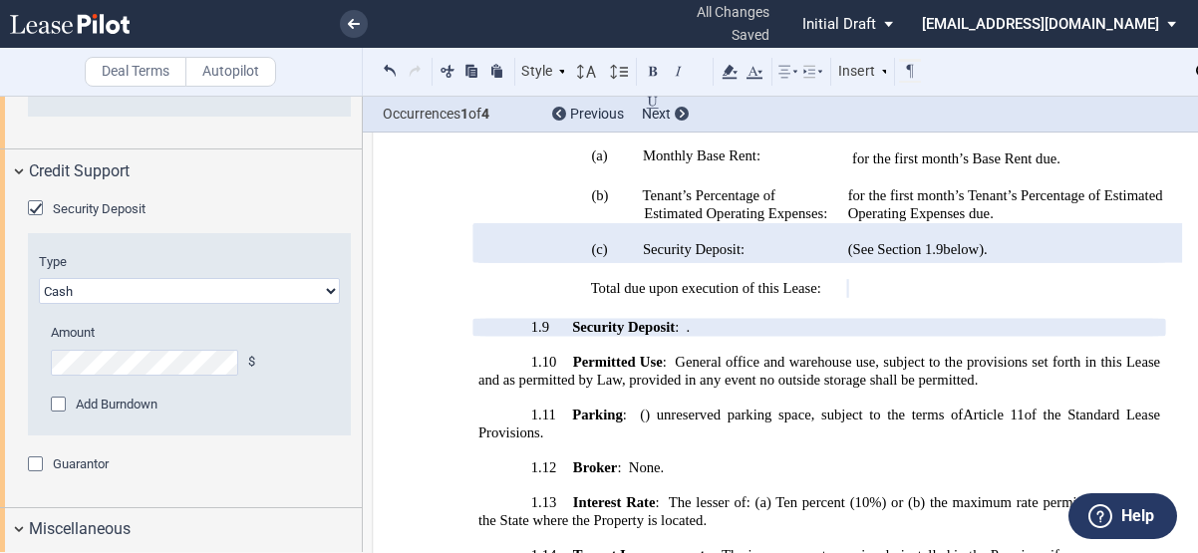
scroll to position [2893, 0]
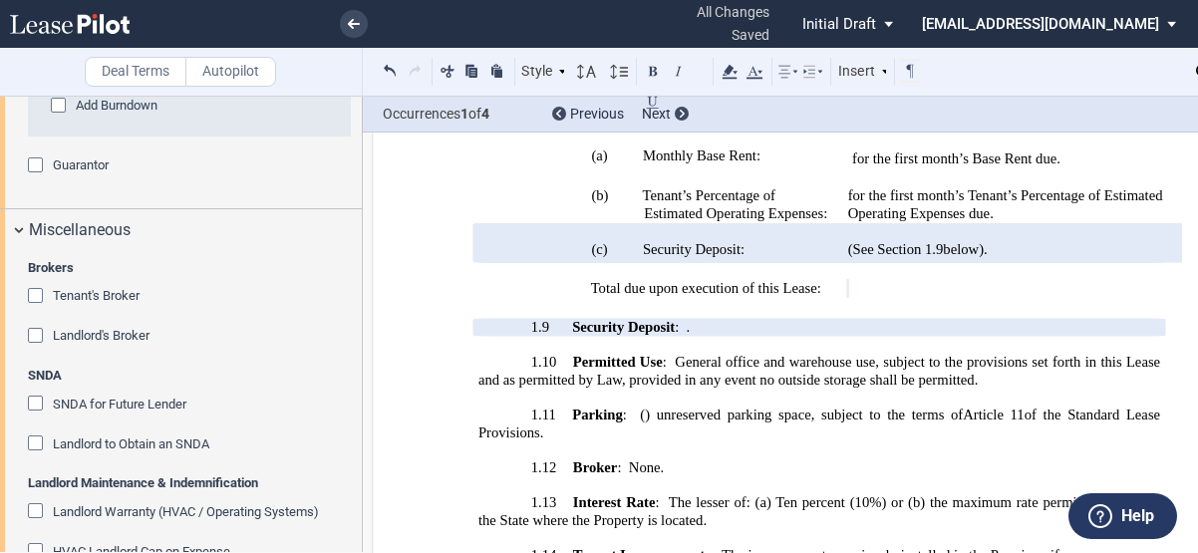
click at [79, 298] on span "Tenant's Broker" at bounding box center [96, 295] width 87 height 15
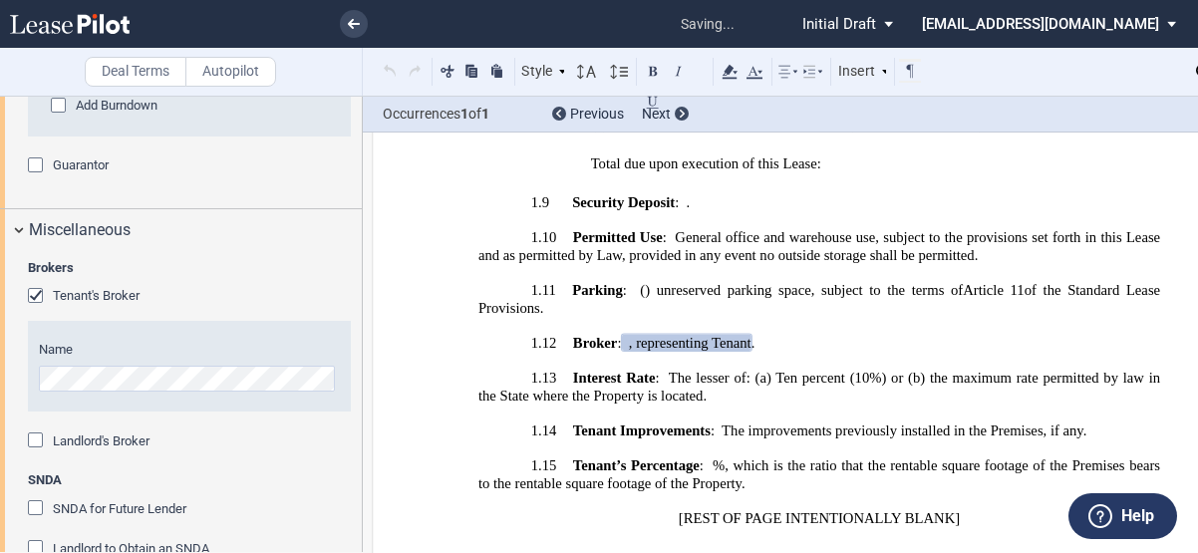
scroll to position [2670, 0]
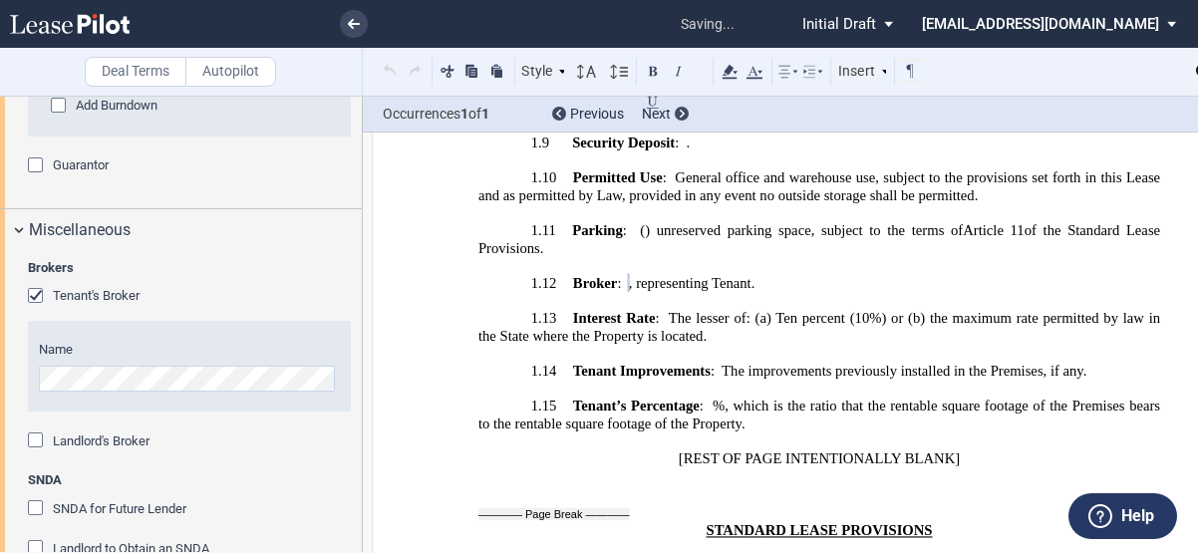
click at [751, 275] on span ", representing Tenant" at bounding box center [690, 283] width 123 height 17
click at [978, 275] on p "1.12 Broker s : ﻿ ﻿ , representing Landlord, and ﻿ ﻿ , representing Tenant ﻿ ﻿ …" at bounding box center [818, 284] width 681 height 18
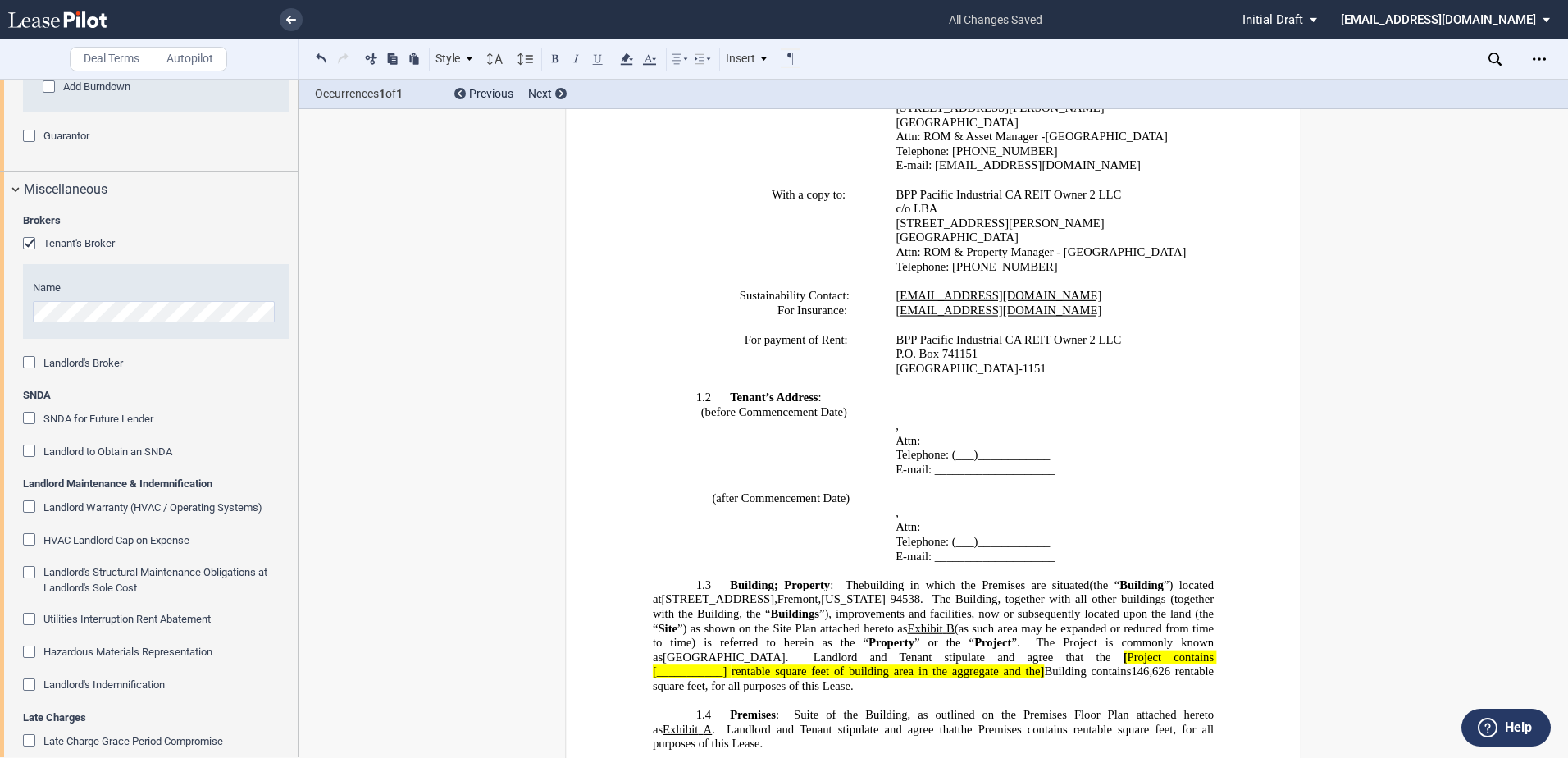
scroll to position [66, 0]
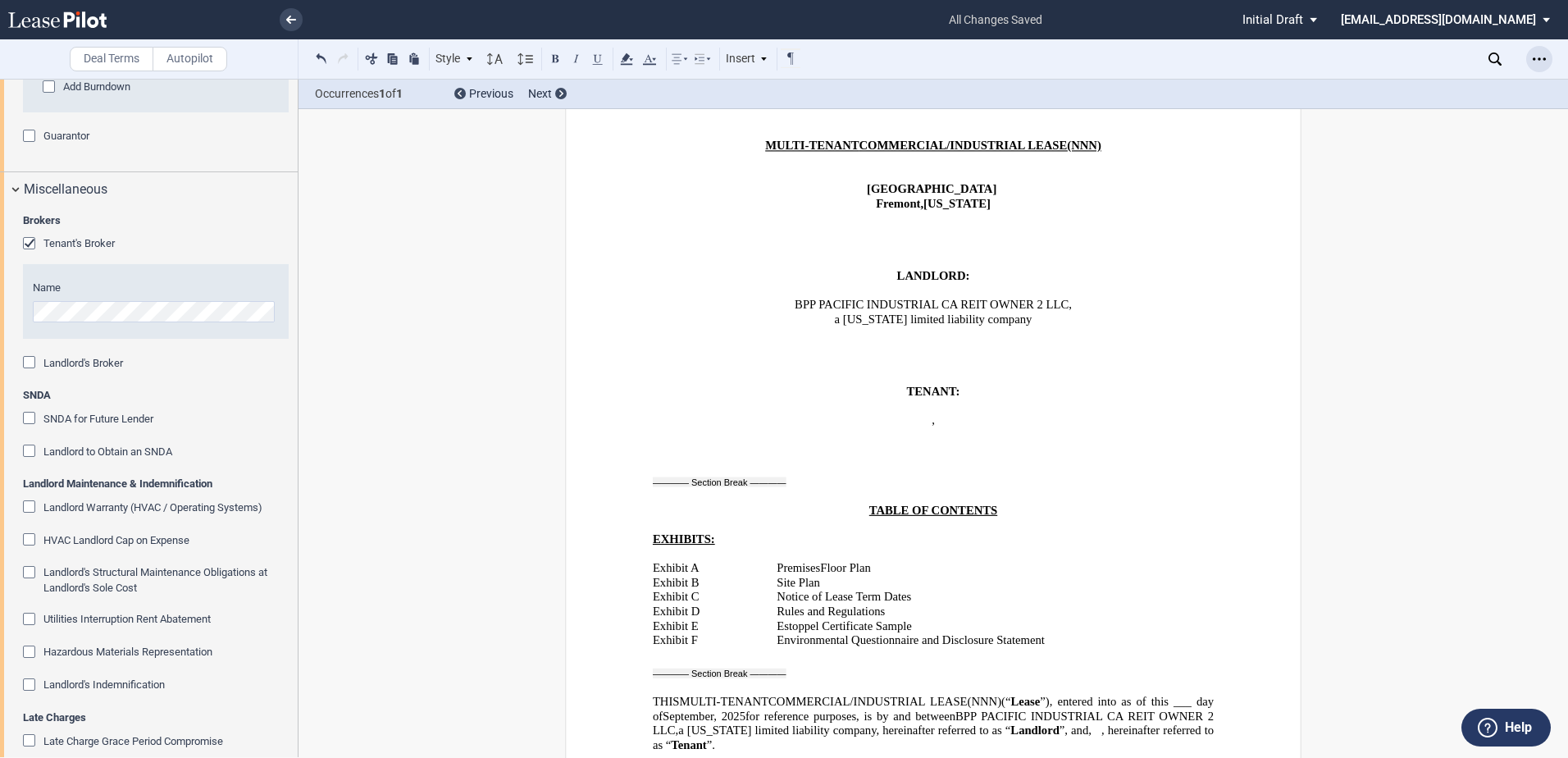
click at [845, 58] on icon "Open Lease options menu" at bounding box center [1539, 59] width 13 height 13
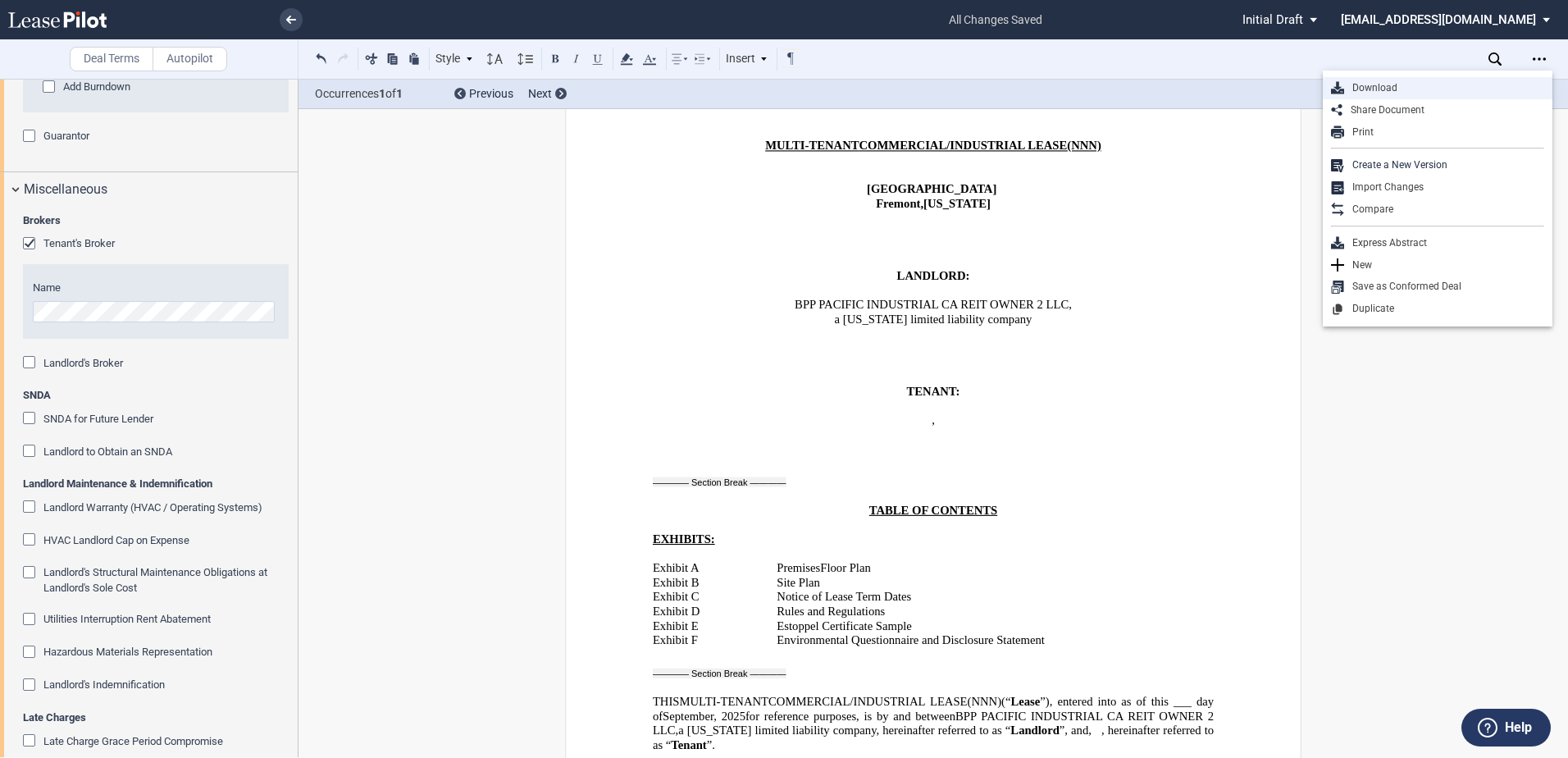
click at [845, 85] on div "Download" at bounding box center [1444, 88] width 200 height 14
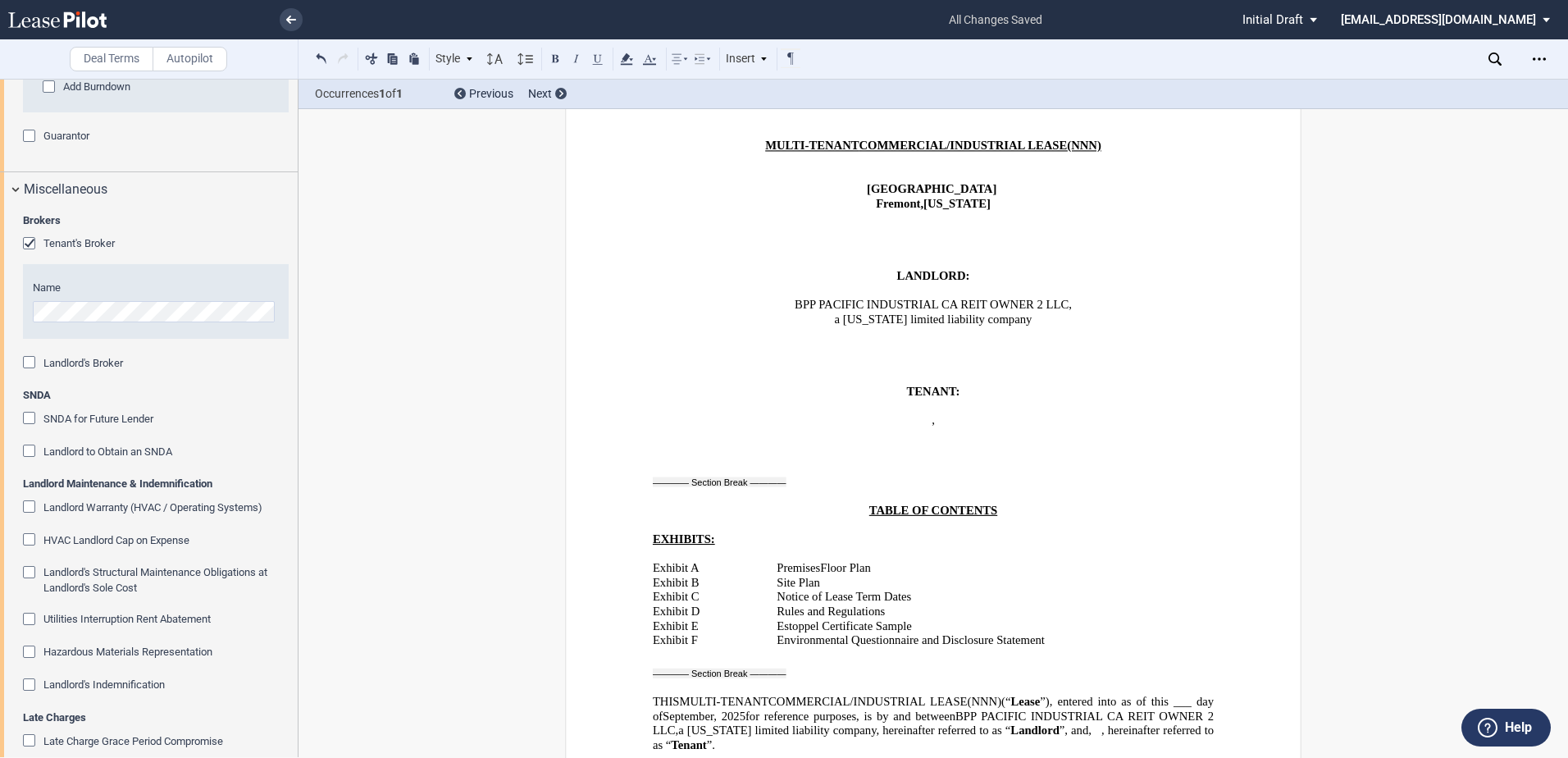
drag, startPoint x: 926, startPoint y: 160, endPoint x: 391, endPoint y: 76, distance: 541.6
click at [845, 160] on p "﻿" at bounding box center [933, 160] width 561 height 15
click at [285, 19] on link at bounding box center [291, 20] width 23 height 23
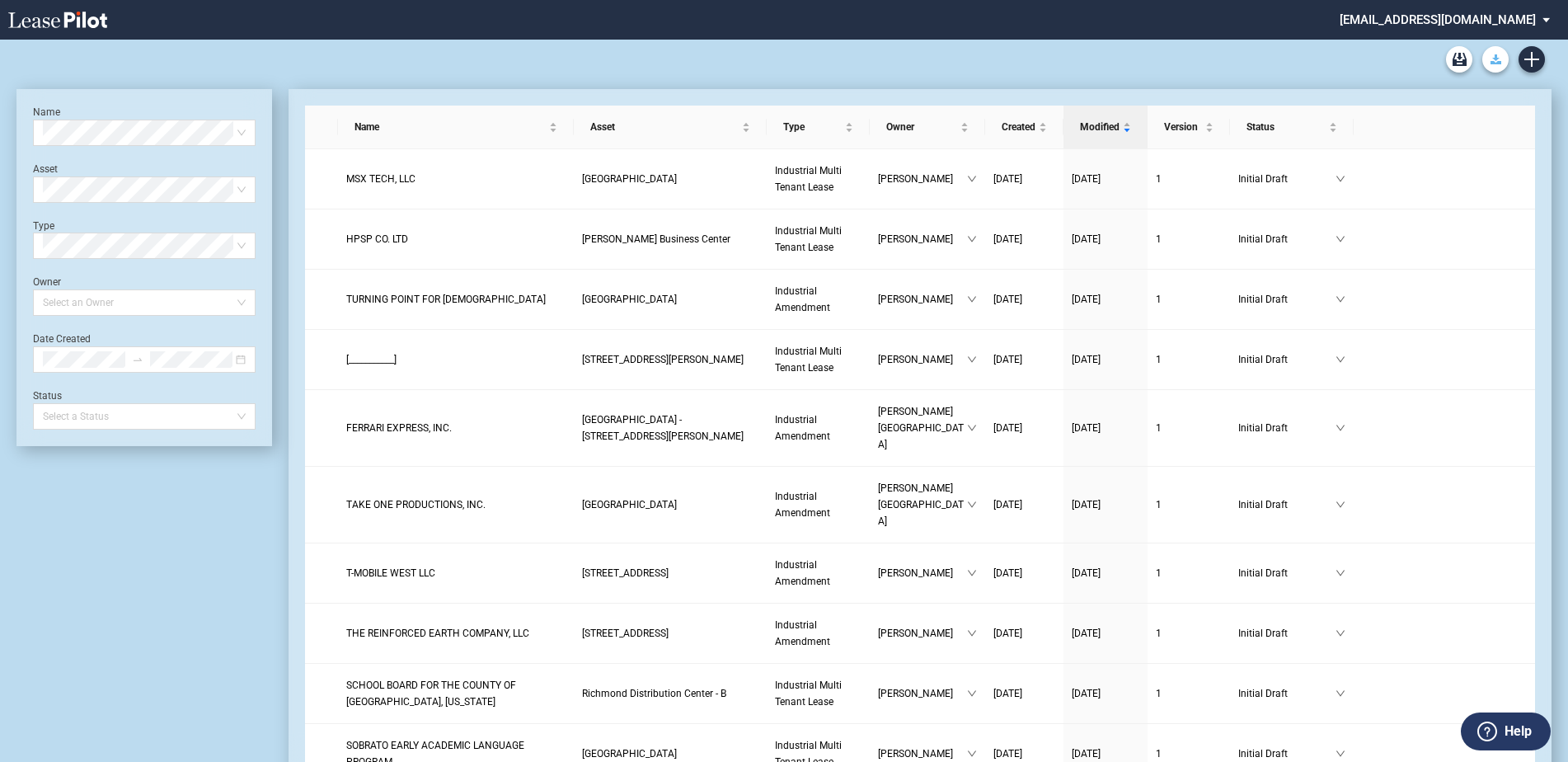
click at [1498, 59] on use "Download Blank Form" at bounding box center [1495, 60] width 11 height 10
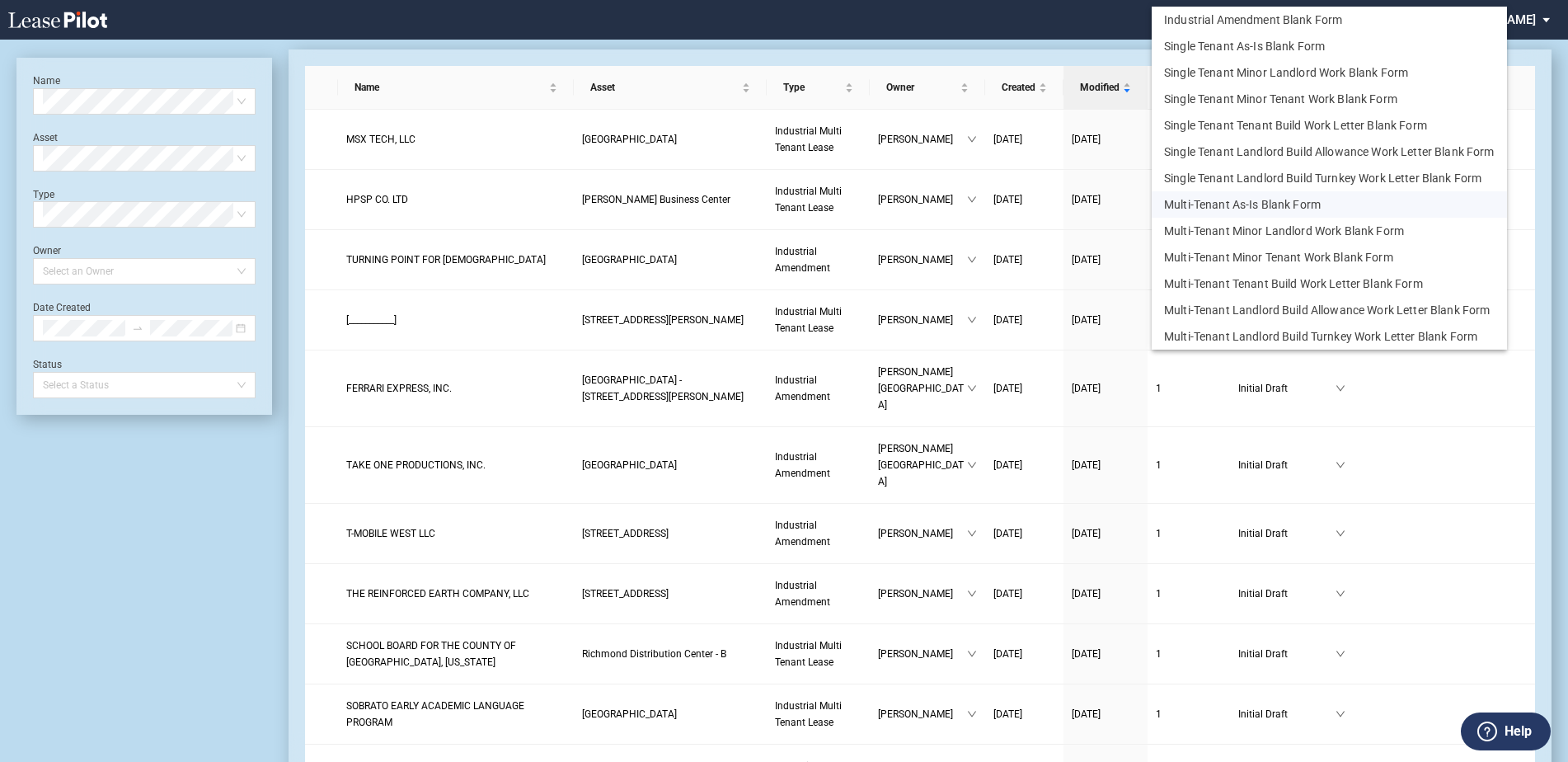
click at [1236, 205] on button "Multi-Tenant As-Is Blank Form" at bounding box center [1329, 204] width 355 height 26
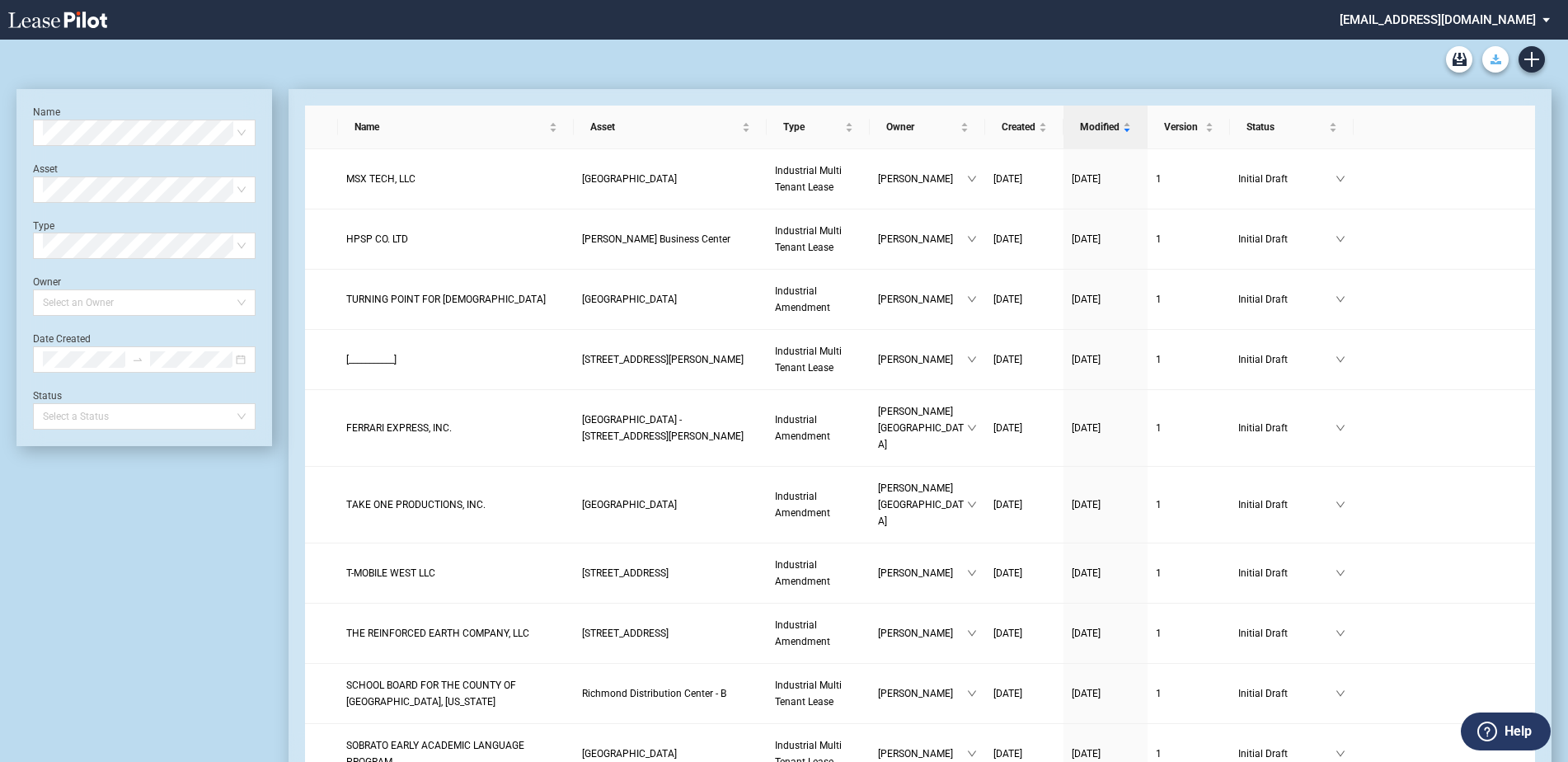
click at [1491, 62] on use "Download Blank Form" at bounding box center [1495, 60] width 11 height 10
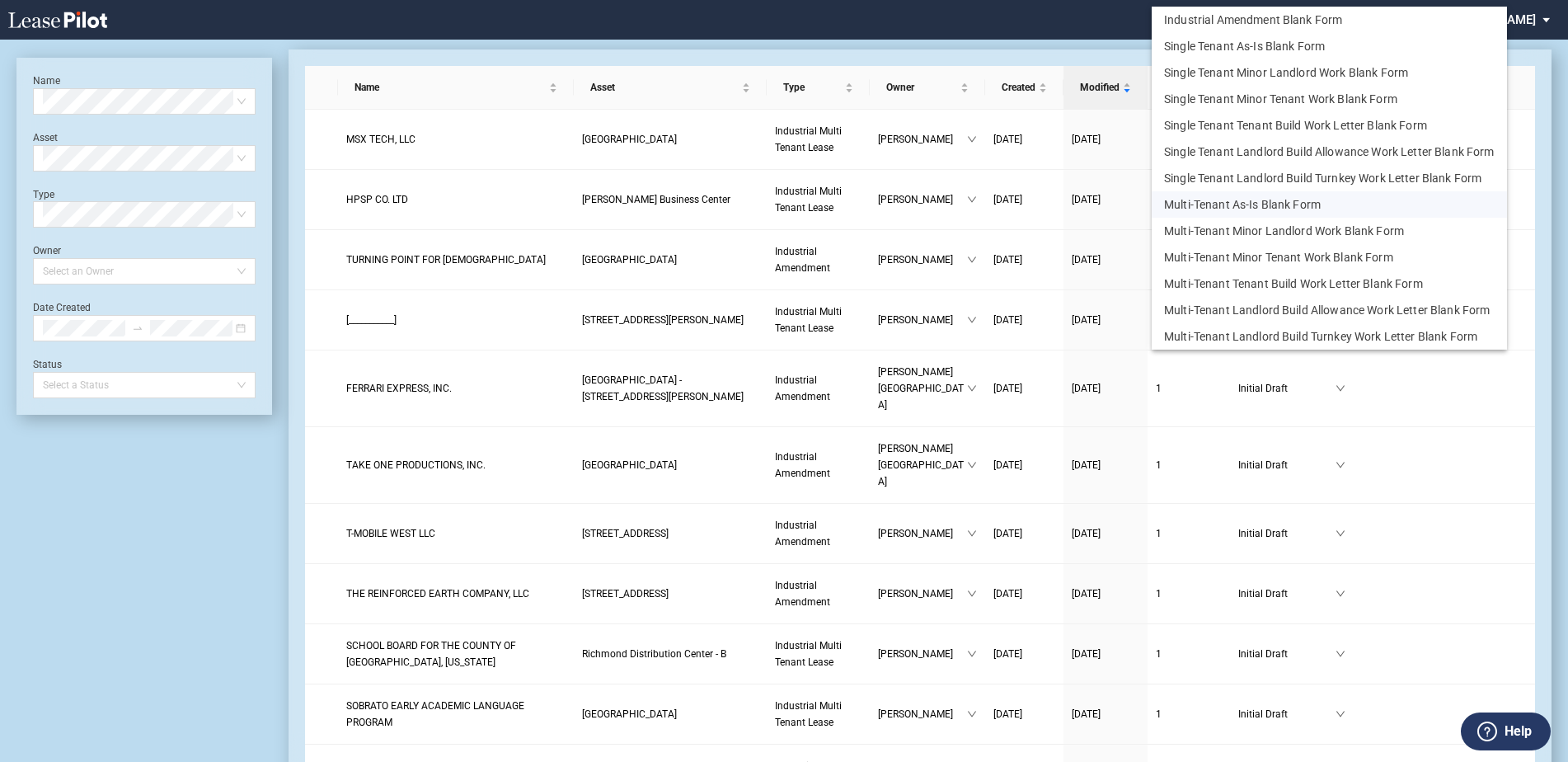
click at [1243, 207] on button "Multi-Tenant As-Is Blank Form" at bounding box center [1329, 204] width 355 height 26
